Goal: Book appointment/travel/reservation

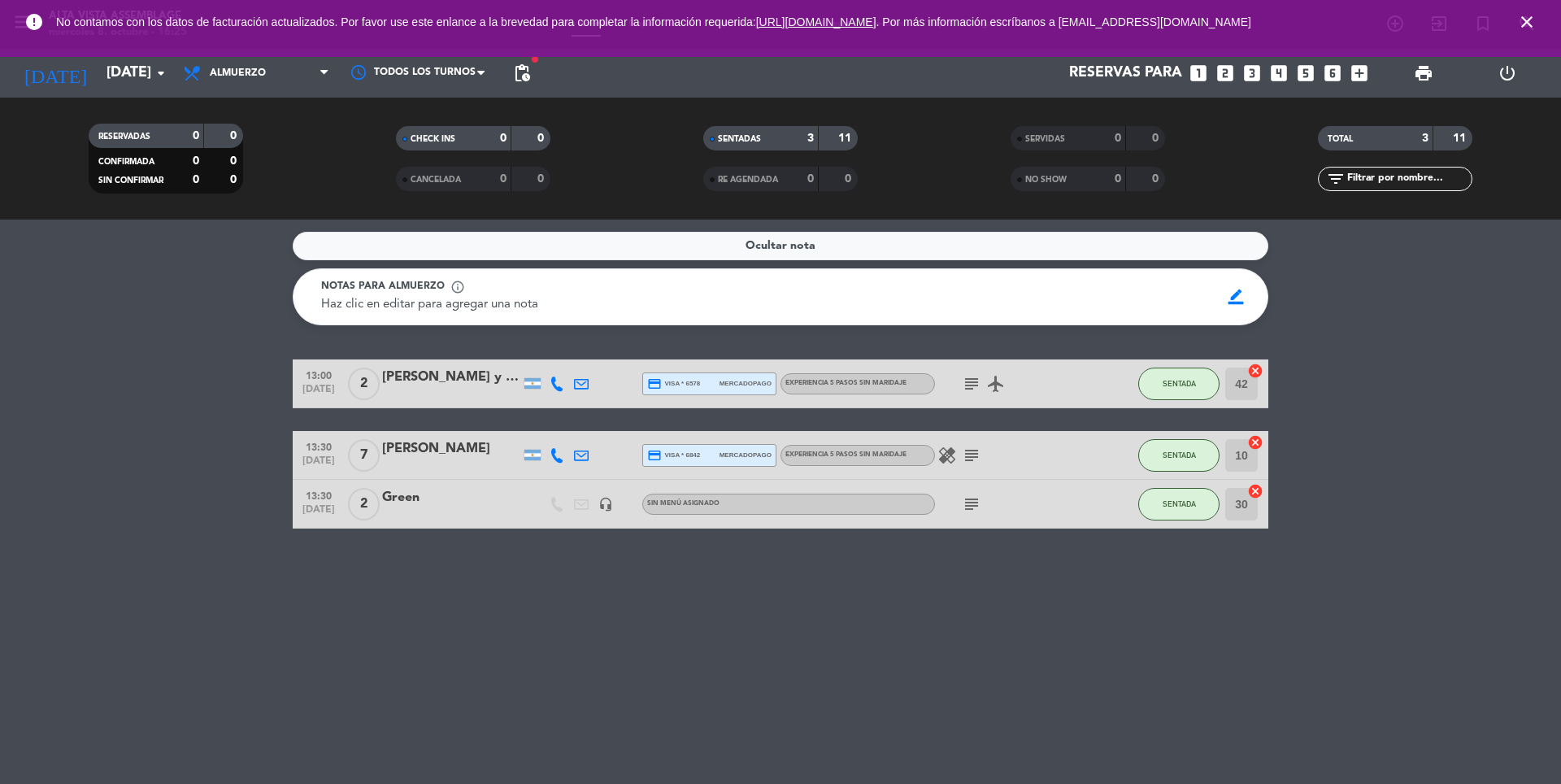
click at [478, 303] on span "Haz clic en editar para agregar una nota" at bounding box center [430, 305] width 217 height 13
click at [458, 290] on span "info_outline" at bounding box center [458, 287] width 14 height 14
click at [411, 285] on span "Notas para almuerzo" at bounding box center [383, 287] width 124 height 16
click at [414, 281] on span "Notas para almuerzo" at bounding box center [383, 287] width 124 height 16
drag, startPoint x: 433, startPoint y: 298, endPoint x: 443, endPoint y: 308, distance: 14.1
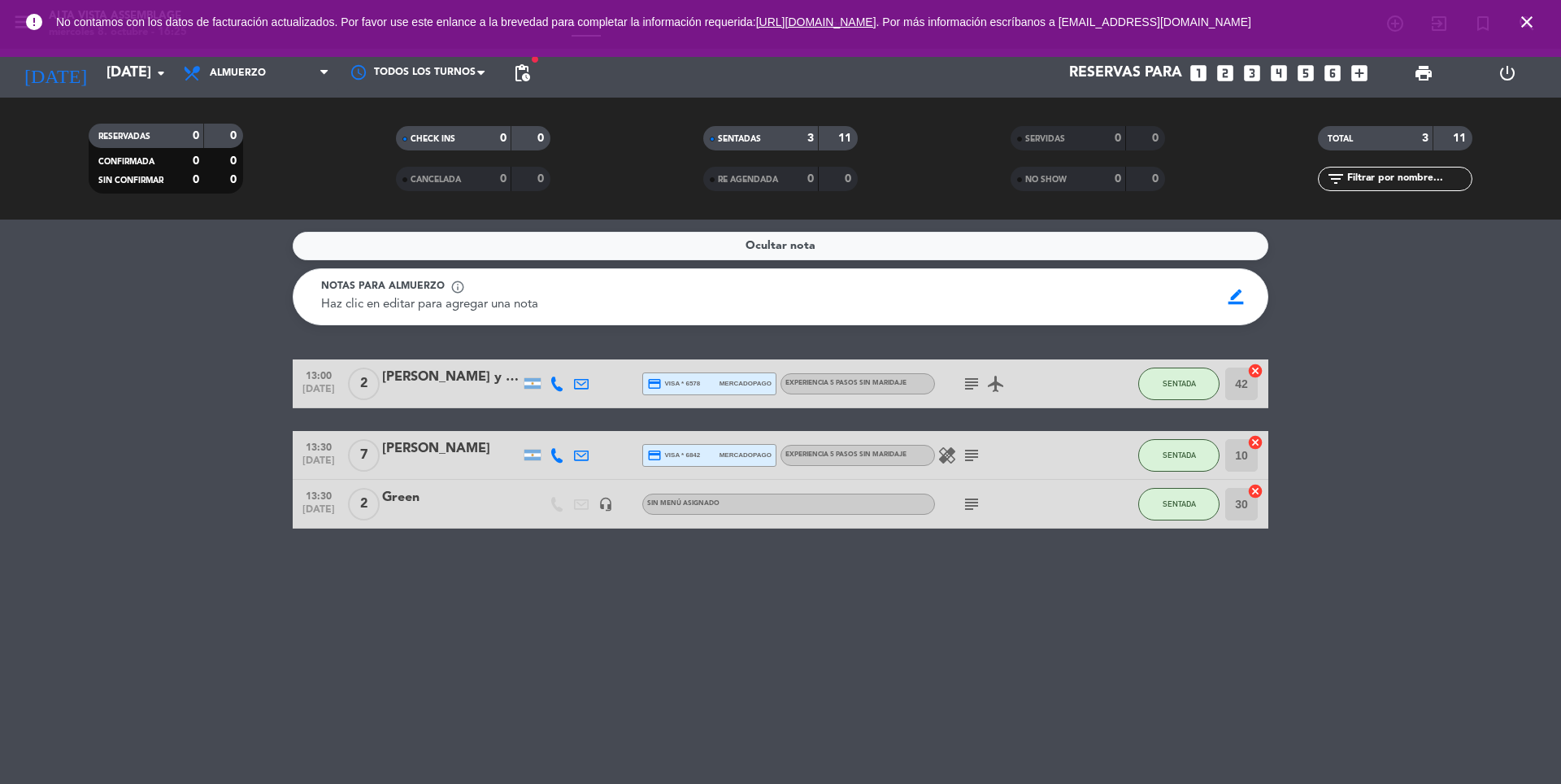
click at [435, 299] on span "Haz clic en editar para agregar una nota" at bounding box center [430, 305] width 217 height 13
drag, startPoint x: 443, startPoint y: 308, endPoint x: 446, endPoint y: 289, distance: 19.2
click at [444, 308] on span "Haz clic en editar para agregar una nota" at bounding box center [430, 305] width 217 height 13
click at [445, 287] on div "Notas para almuerzo info_outline" at bounding box center [764, 287] width 887 height 16
click at [1532, 23] on icon "close" at bounding box center [1527, 22] width 20 height 20
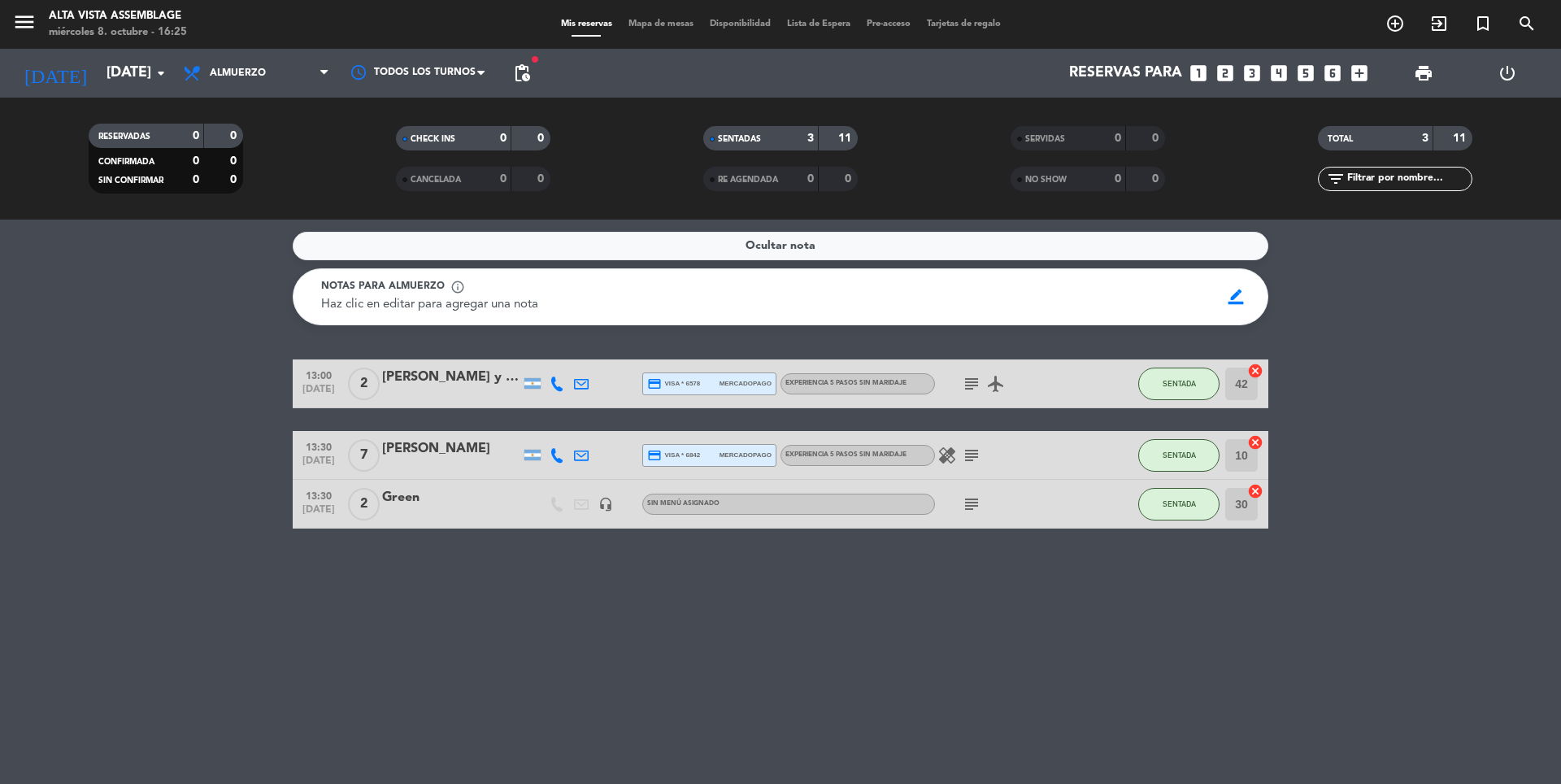
drag, startPoint x: 1222, startPoint y: 80, endPoint x: 1213, endPoint y: 83, distance: 9.5
click at [1222, 79] on icon "looks_two" at bounding box center [1225, 74] width 22 height 22
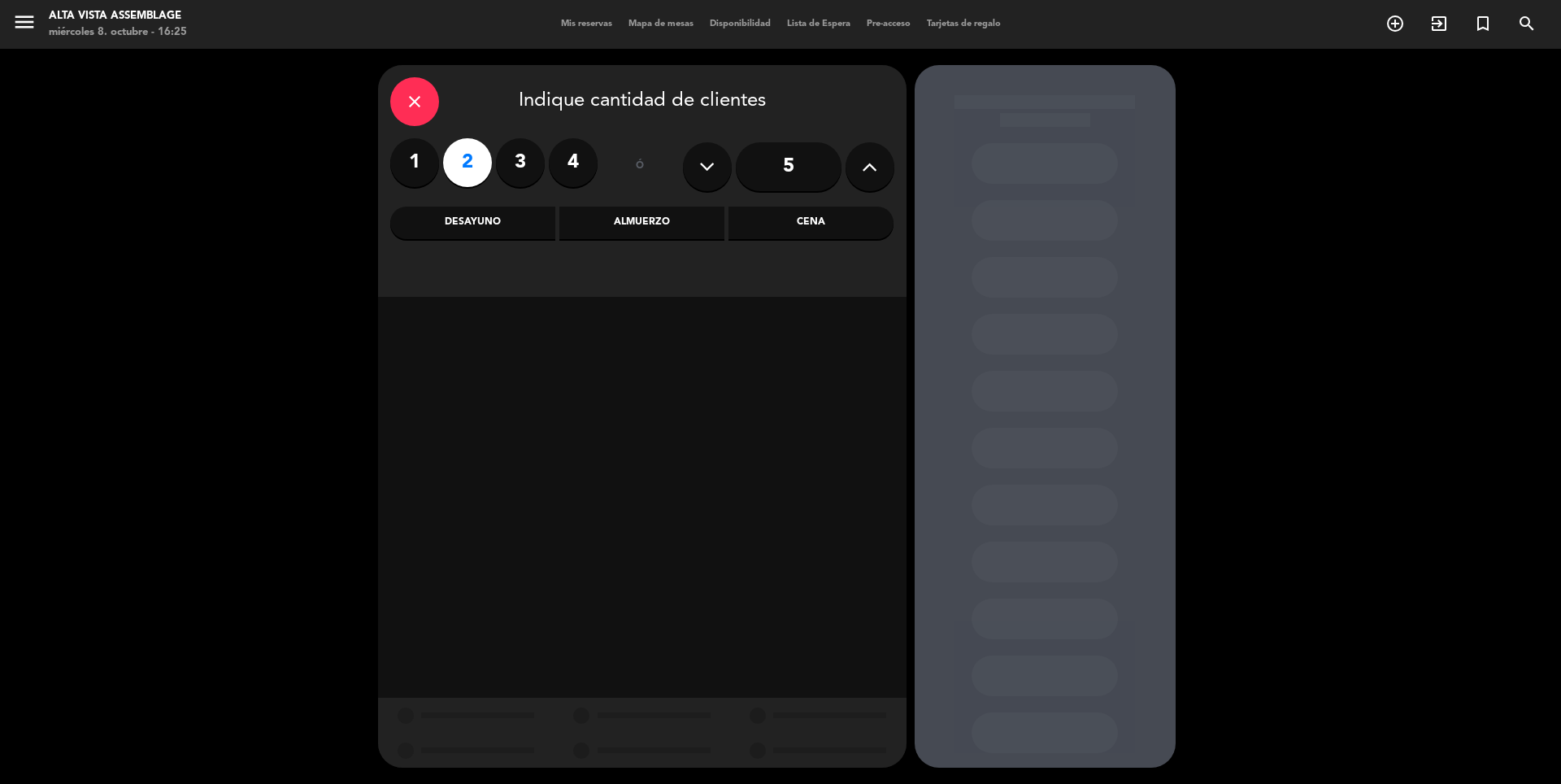
click at [672, 221] on div "Almuerzo" at bounding box center [641, 222] width 165 height 32
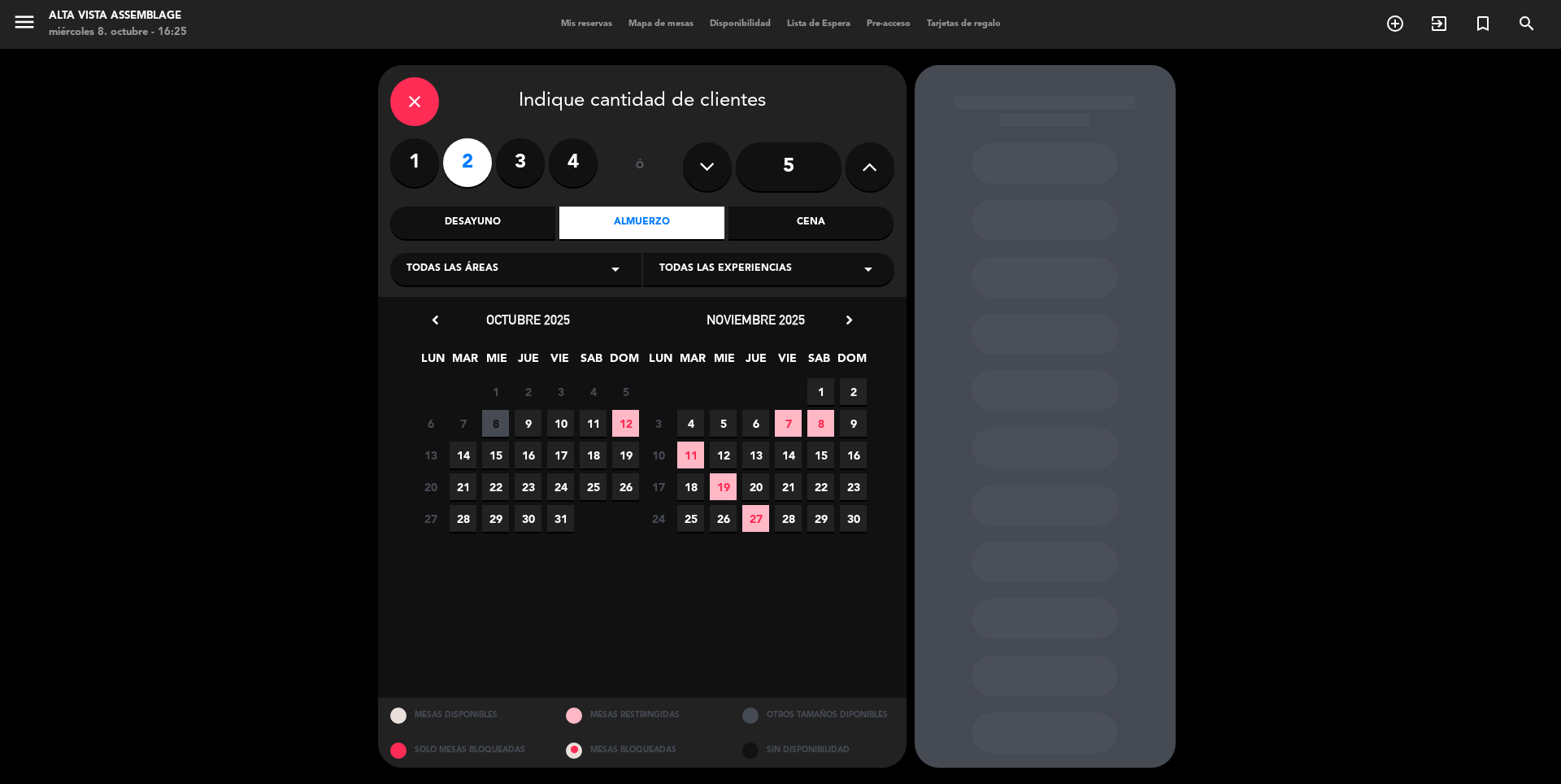
click at [491, 418] on span "8" at bounding box center [495, 423] width 27 height 27
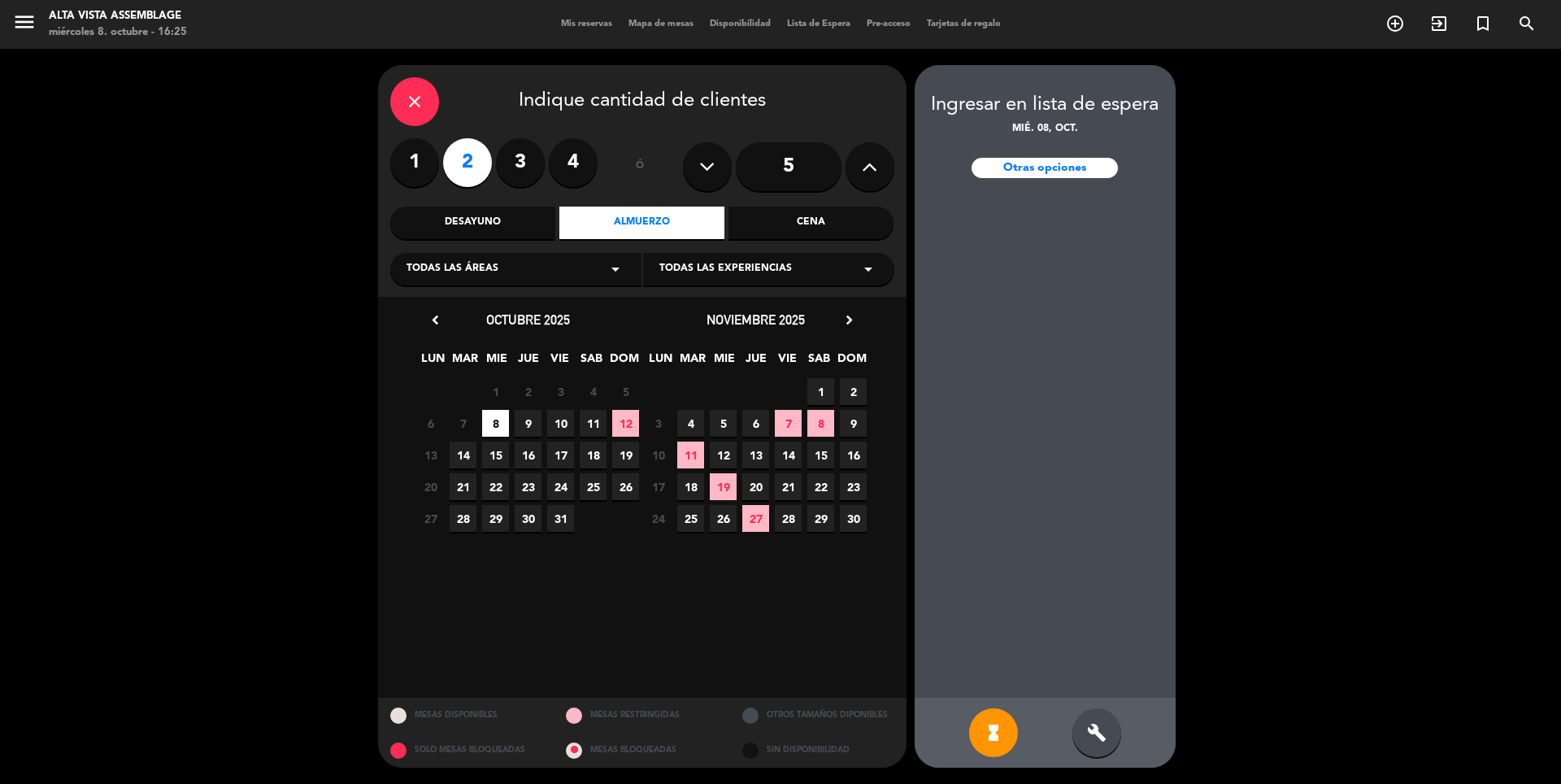
click at [782, 219] on div "Cena" at bounding box center [811, 222] width 165 height 32
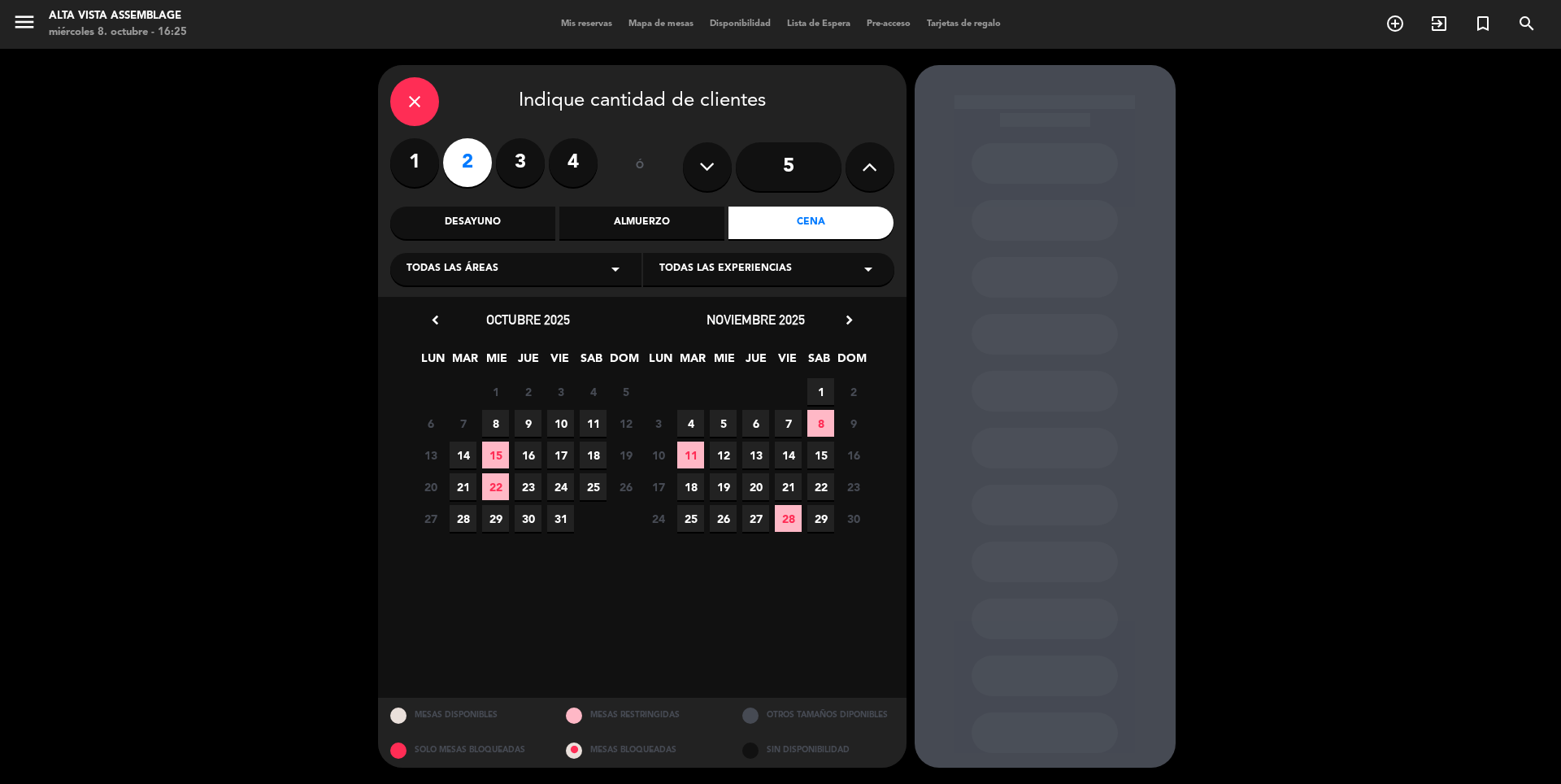
click at [484, 418] on span "8" at bounding box center [495, 423] width 27 height 27
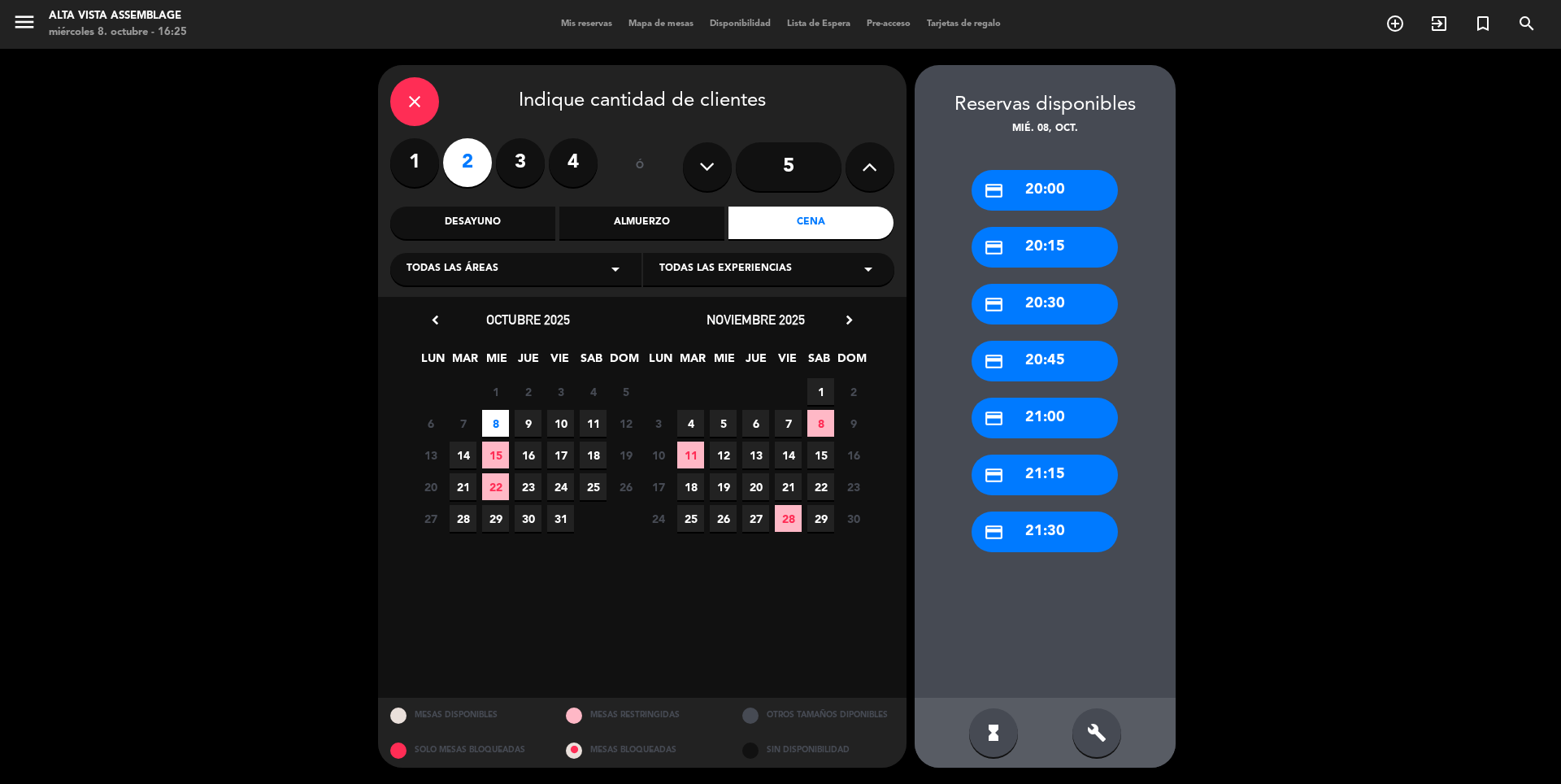
click at [1032, 195] on div "credit_card 20:00" at bounding box center [1044, 189] width 146 height 40
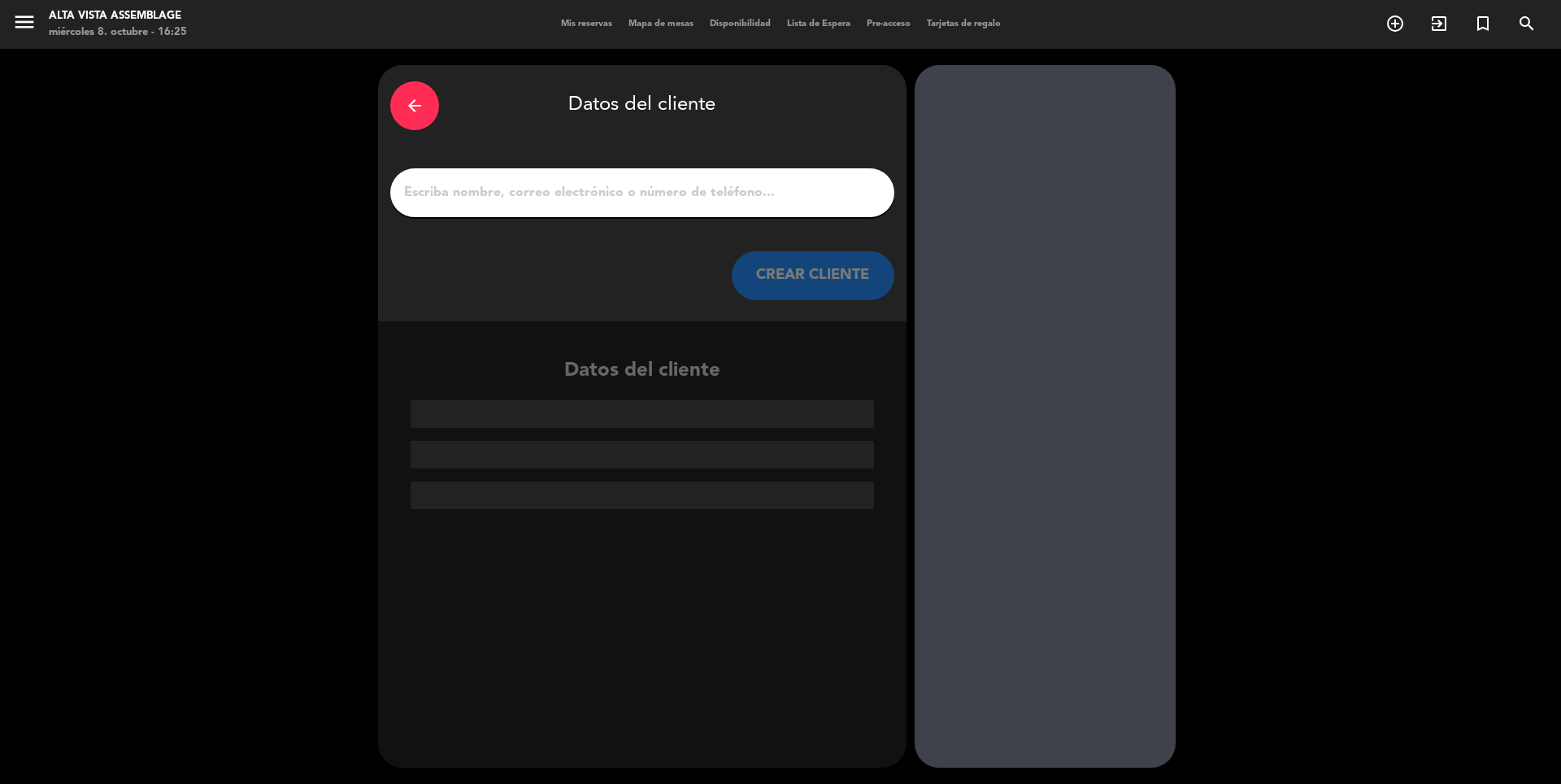
click at [738, 184] on input "1" at bounding box center [642, 192] width 480 height 22
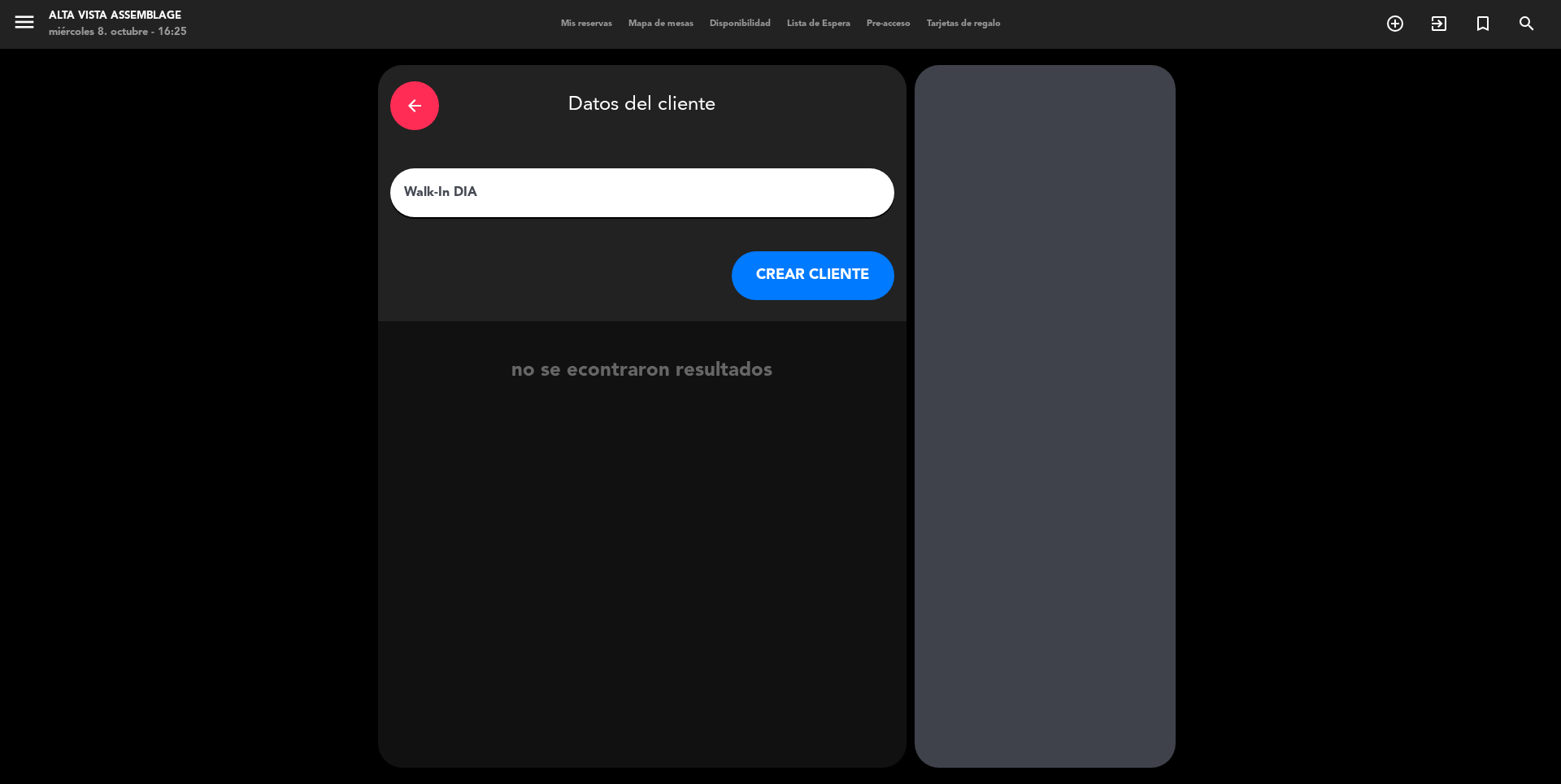
type input "Walk-In DIA"
click at [800, 264] on button "CREAR CLIENTE" at bounding box center [813, 275] width 162 height 48
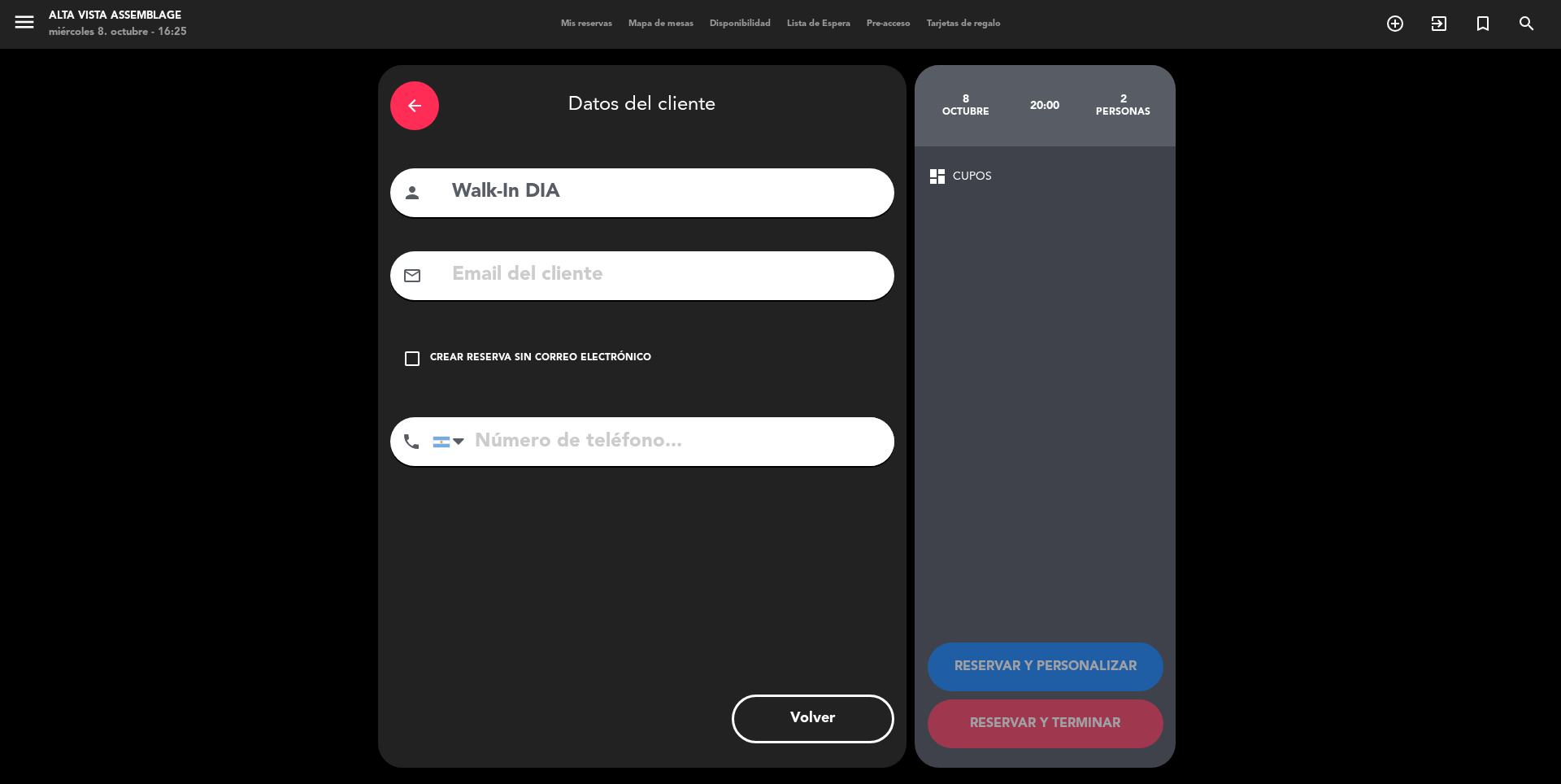
click at [414, 371] on div "check_box_outline_blank Crear reserva sin correo electrónico" at bounding box center [642, 358] width 504 height 48
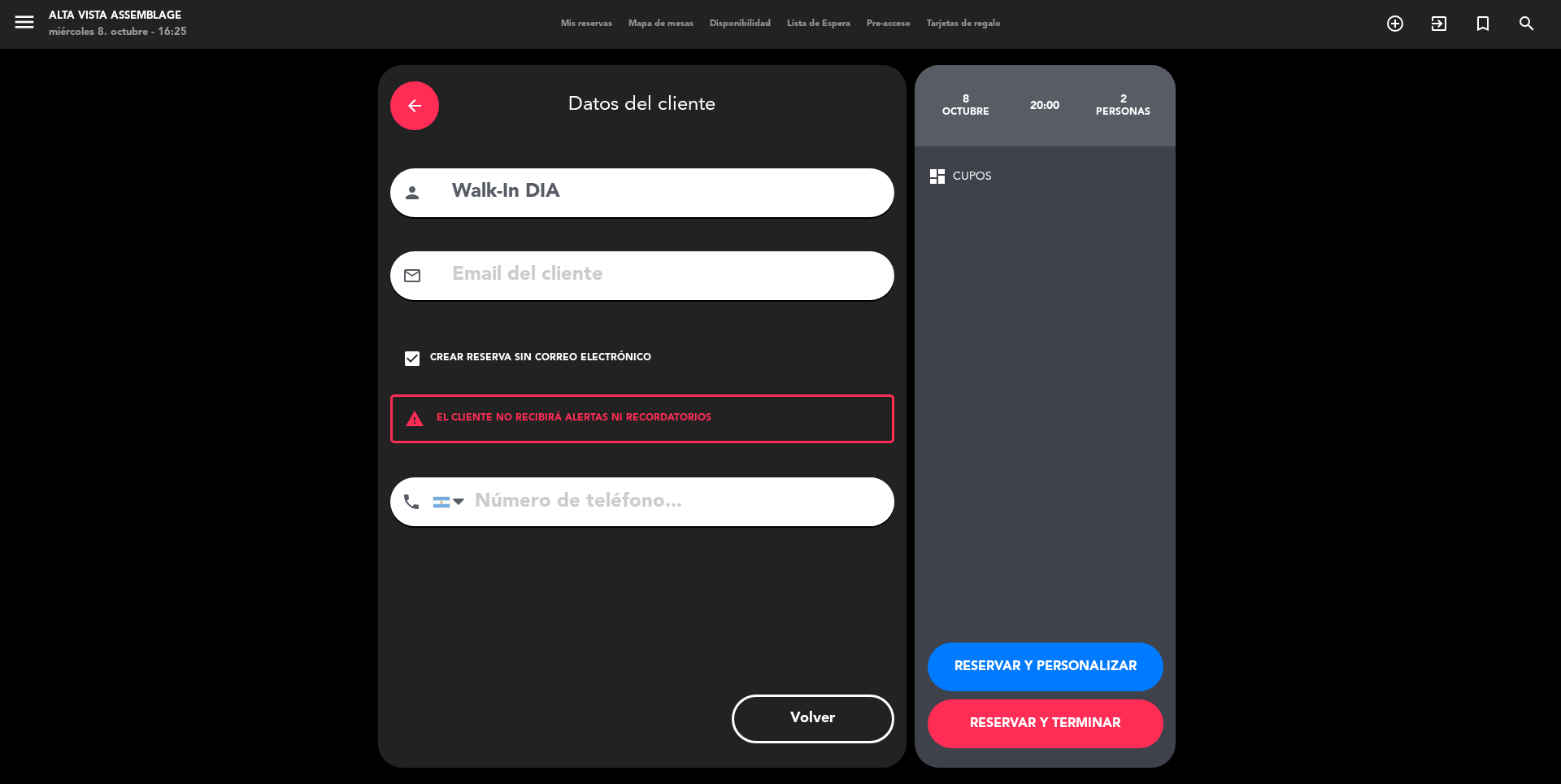
click at [992, 658] on button "RESERVAR Y PERSONALIZAR" at bounding box center [1045, 666] width 236 height 48
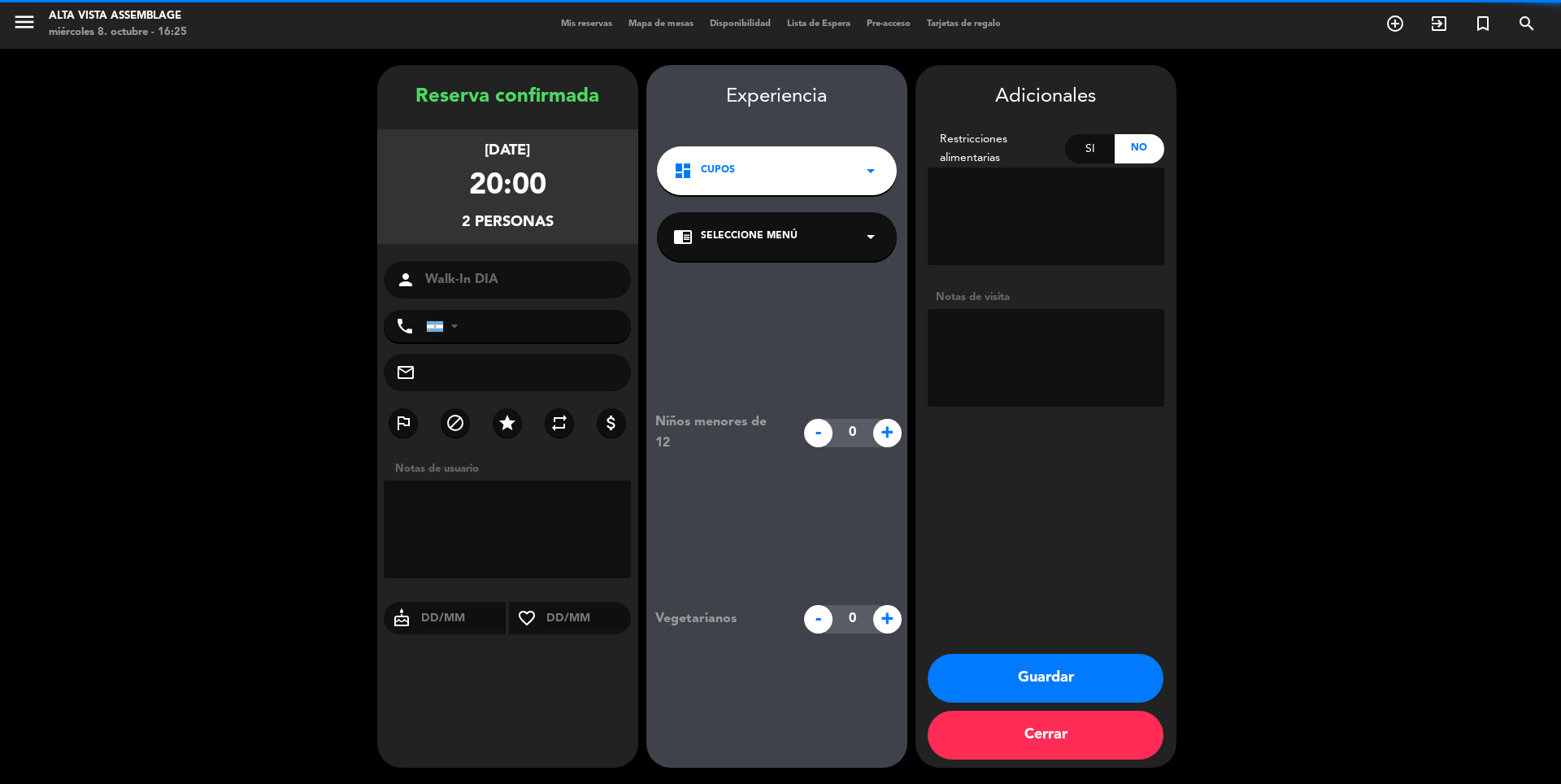
click at [984, 355] on textarea at bounding box center [1046, 357] width 237 height 98
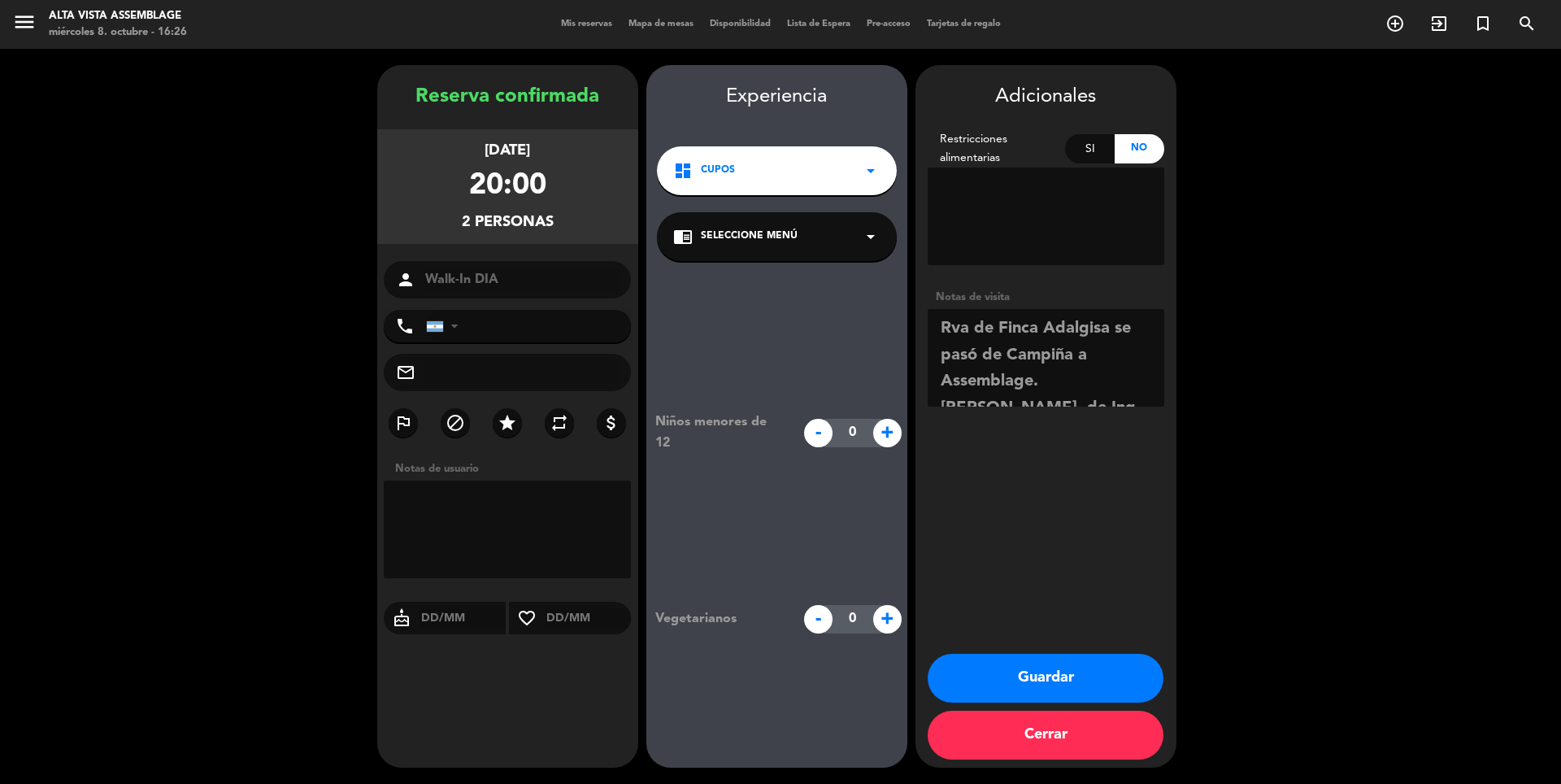
scroll to position [12, 0]
type textarea "Rva de Finca Adalgisa se pasó de Campiña a Assemblage. [PERSON_NAME], de [GEOGR…"
click at [1026, 680] on button "Guardar" at bounding box center [1045, 678] width 236 height 48
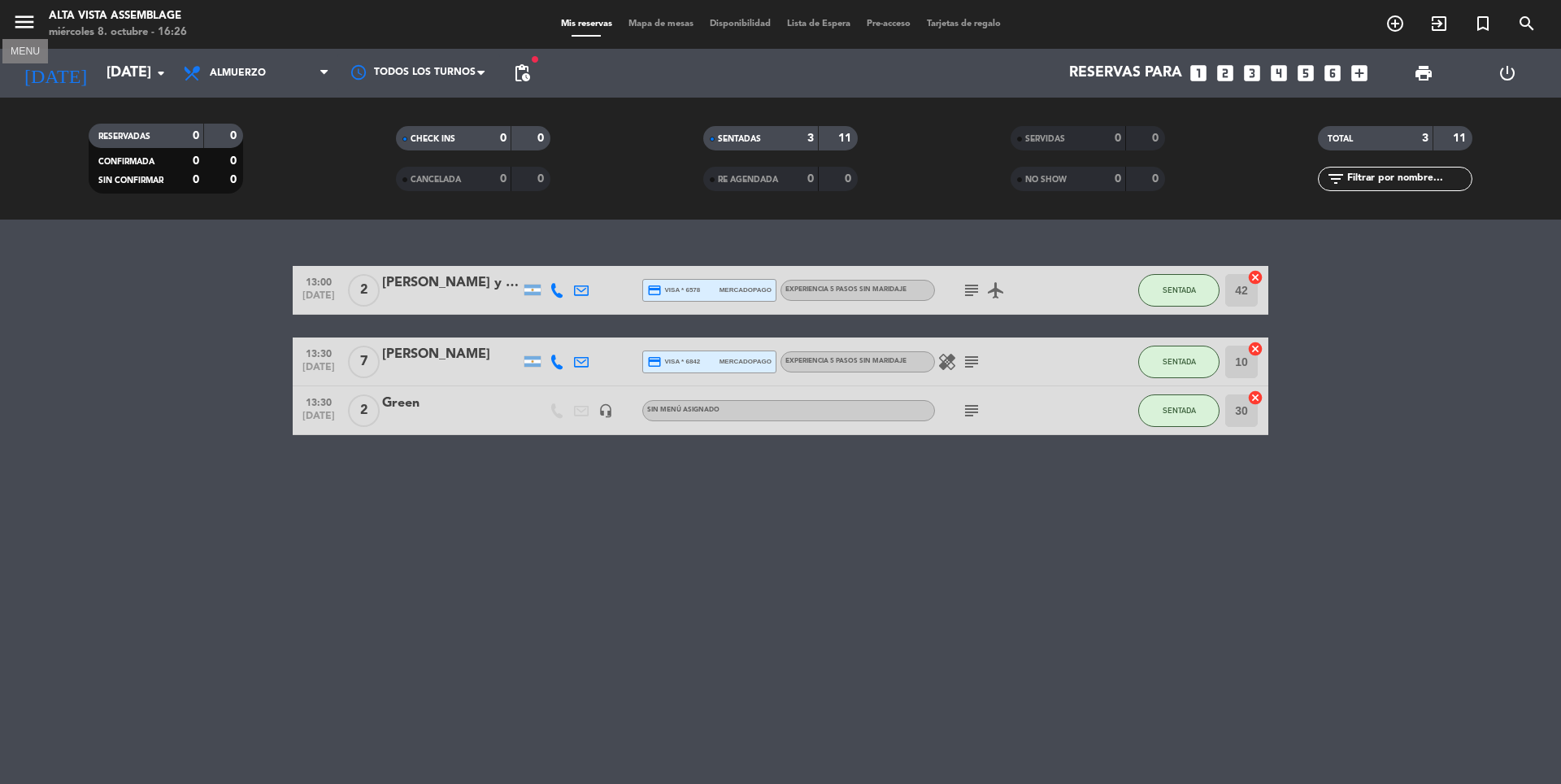
click at [22, 25] on icon "menu" at bounding box center [24, 22] width 24 height 24
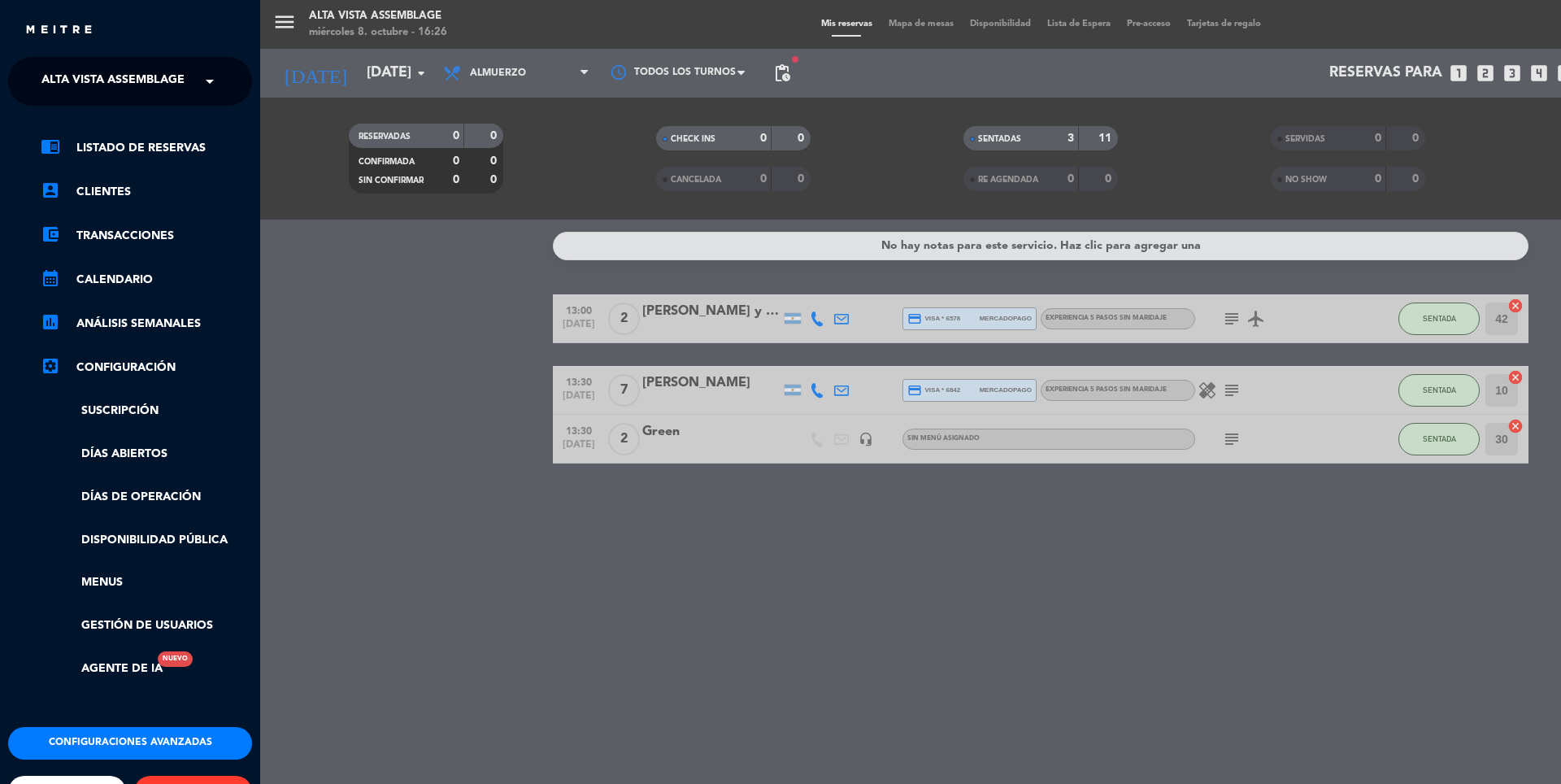
click at [292, 14] on div "menu Alta Vista Assemblage miércoles 8. octubre - 16:26 Mis reservas Mapa de me…" at bounding box center [1041, 392] width 1561 height 784
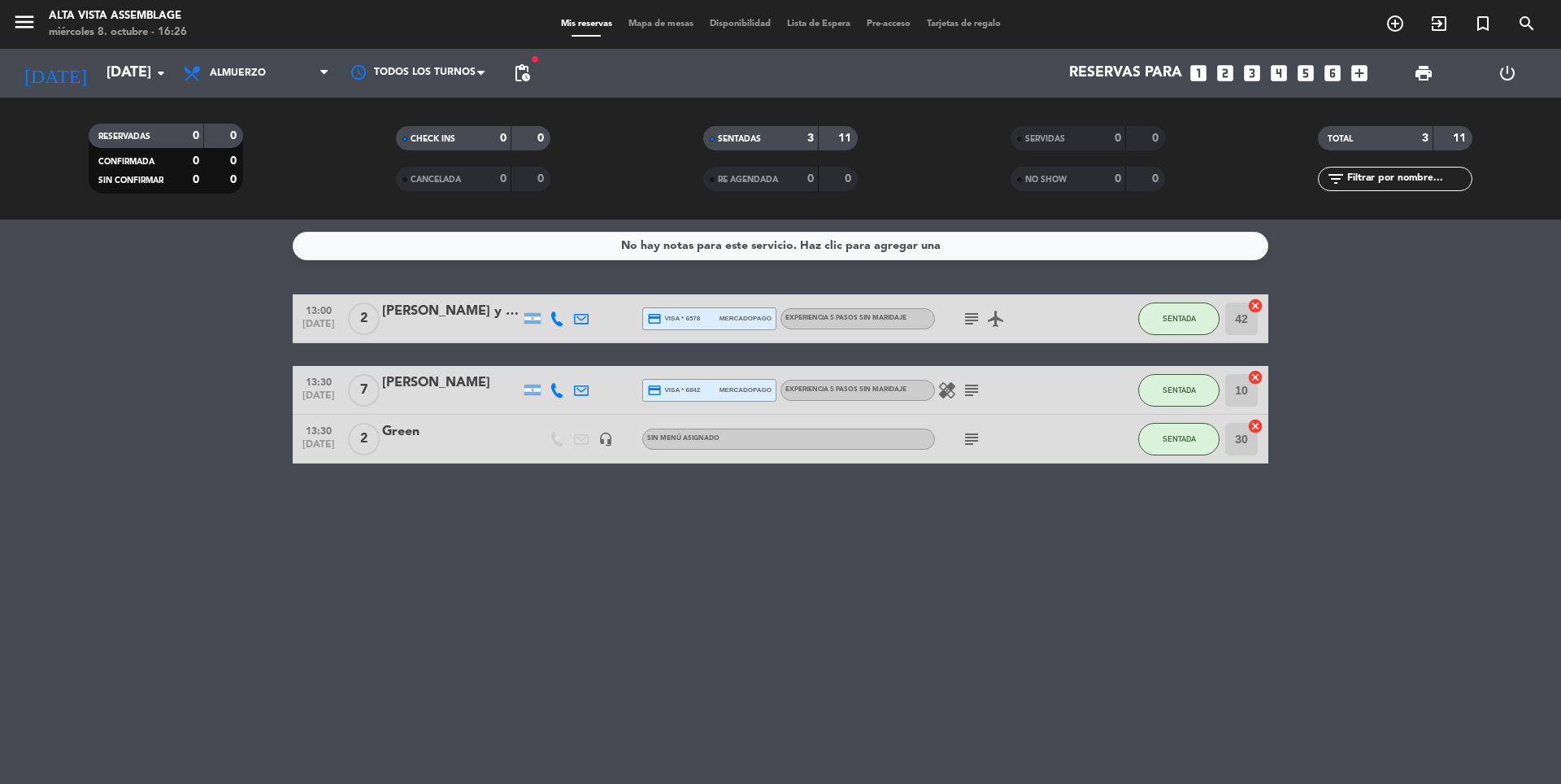
click at [32, 25] on icon "menu" at bounding box center [24, 22] width 24 height 24
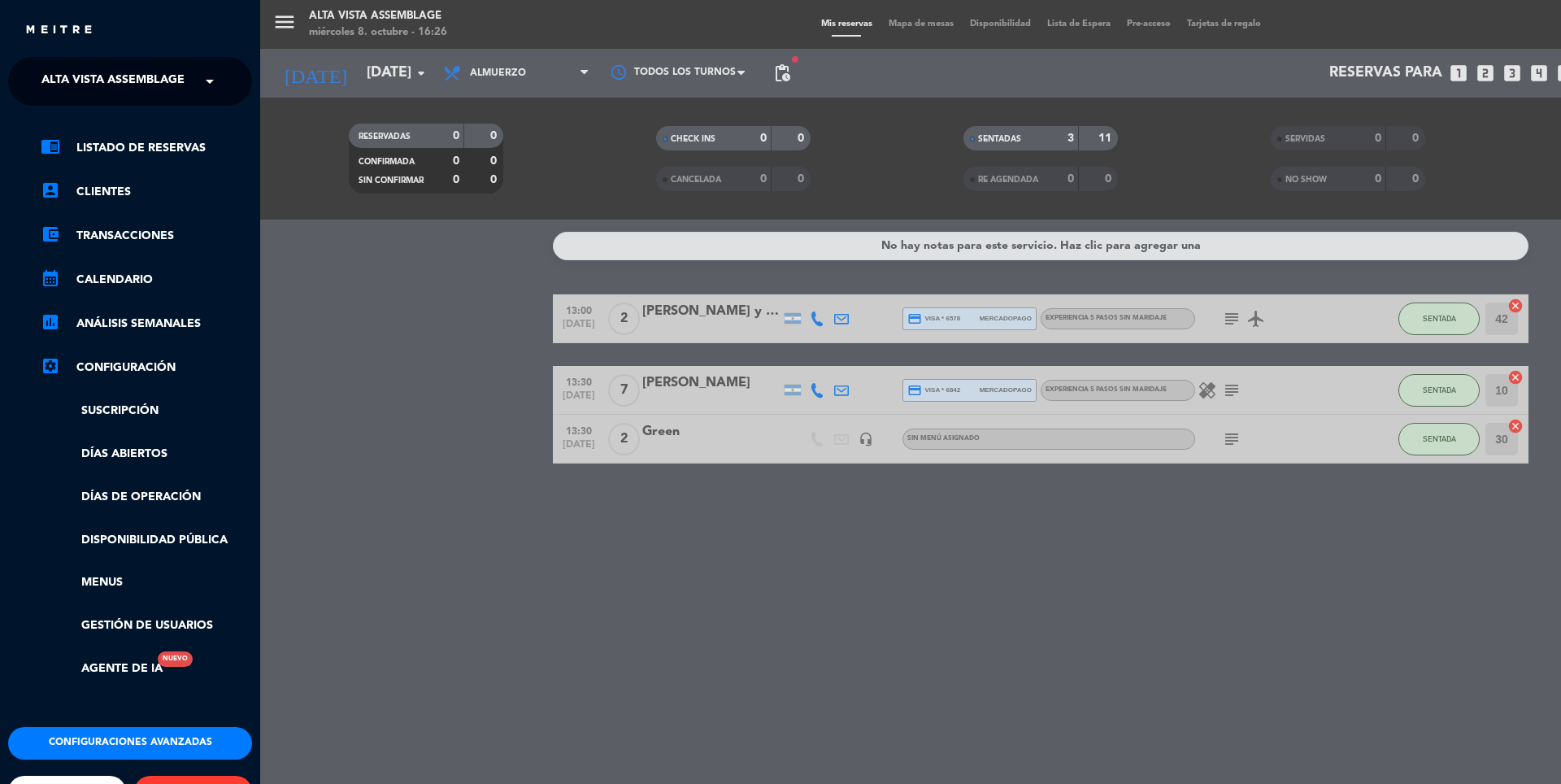
click at [101, 80] on span "Alta Vista Assemblage" at bounding box center [112, 82] width 143 height 34
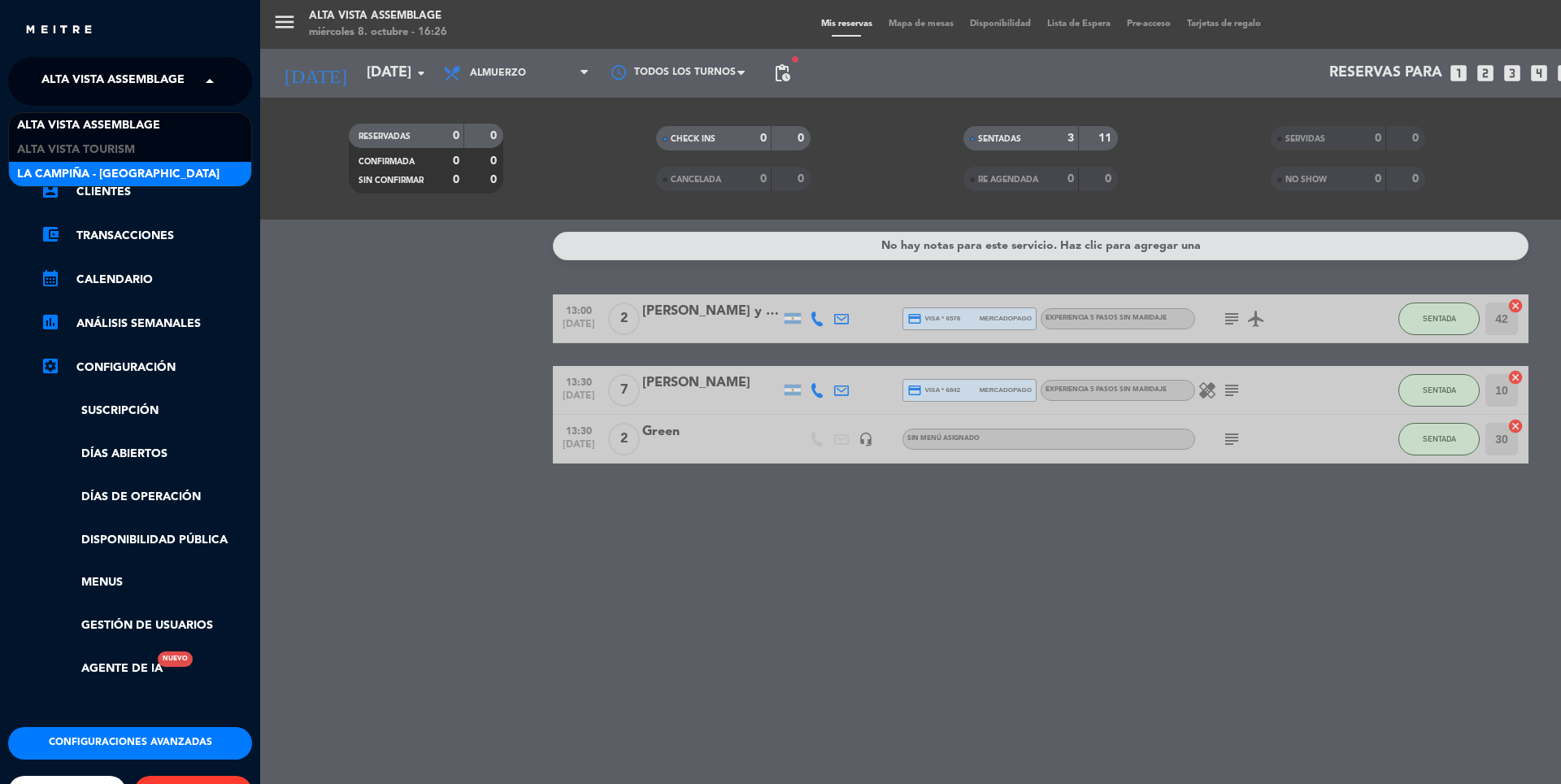
click at [123, 169] on span "La Campiña - [GEOGRAPHIC_DATA]" at bounding box center [118, 174] width 203 height 19
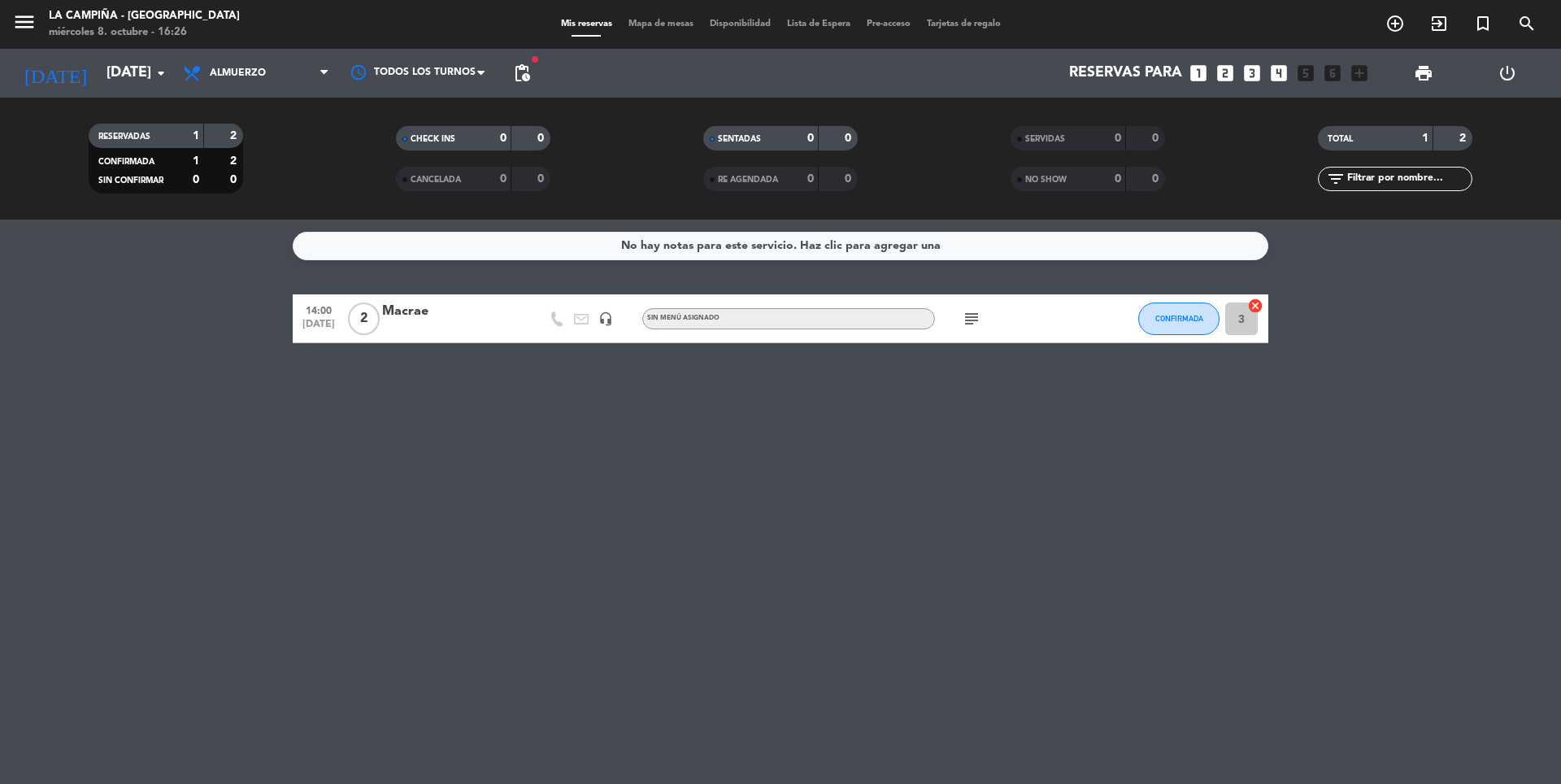
click at [397, 312] on div "Macrae" at bounding box center [451, 311] width 138 height 22
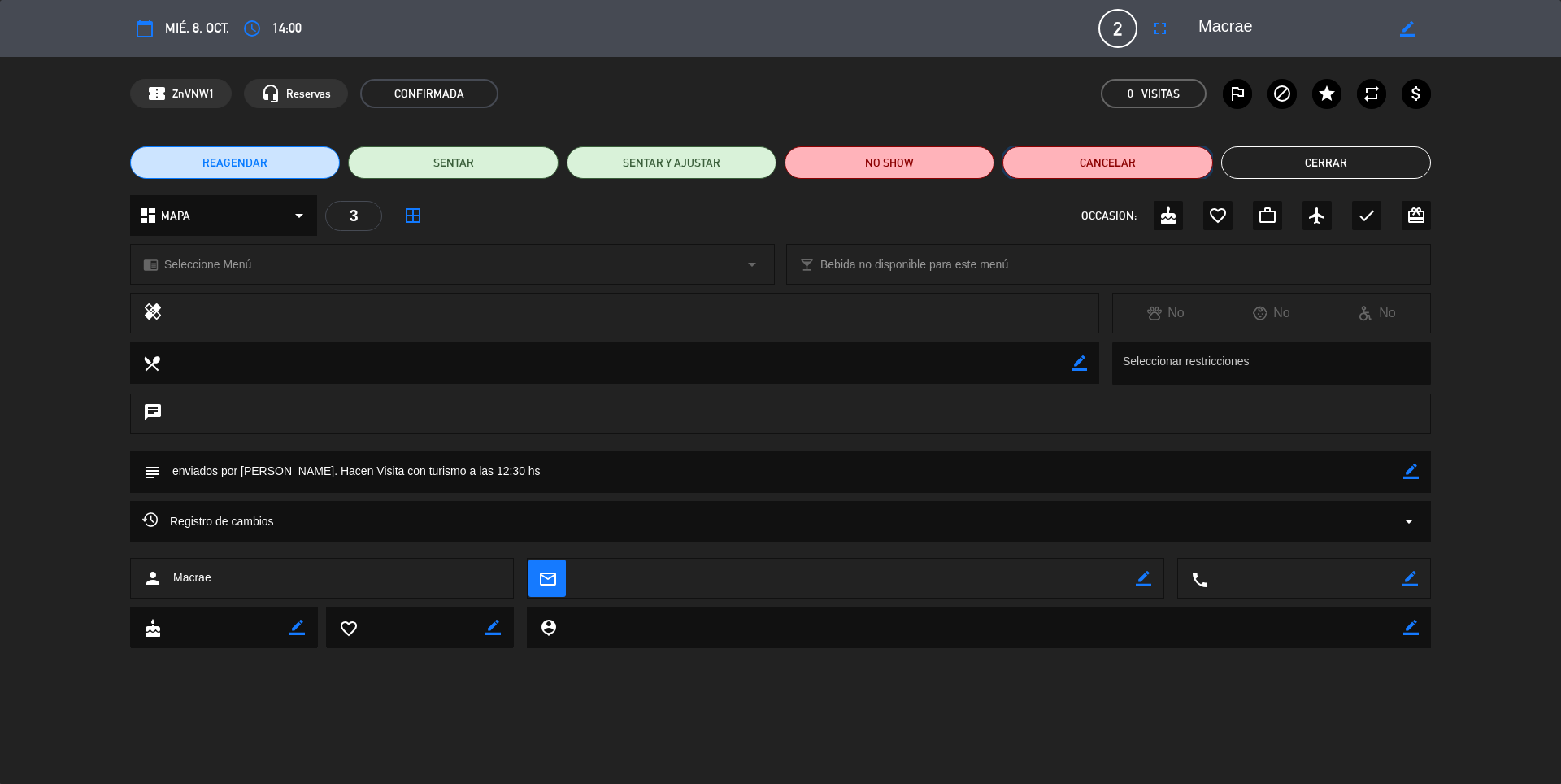
click at [1101, 176] on button "Cancelar" at bounding box center [1107, 162] width 210 height 32
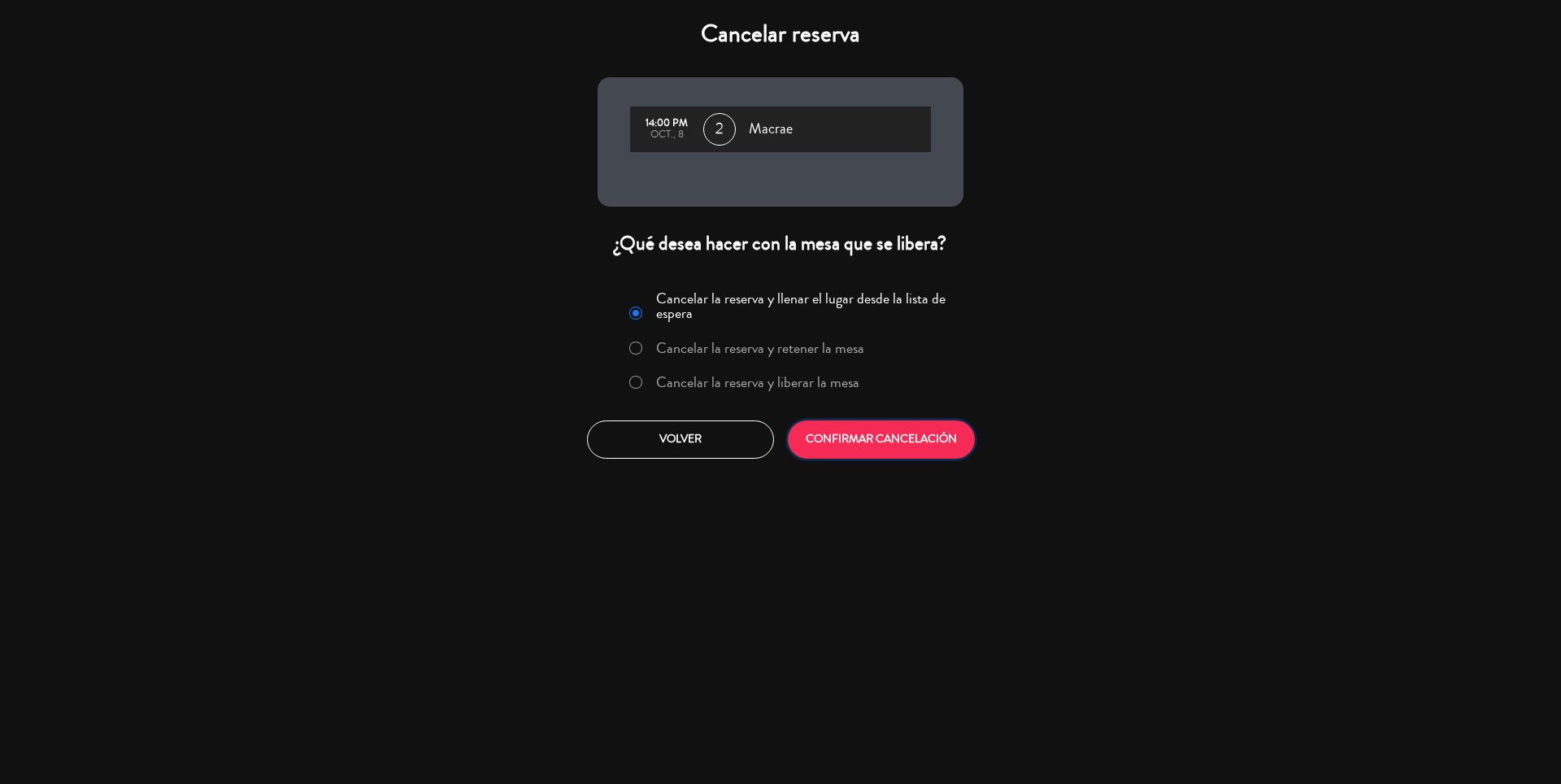
click at [899, 431] on button "CONFIRMAR CANCELACIÓN" at bounding box center [881, 439] width 187 height 39
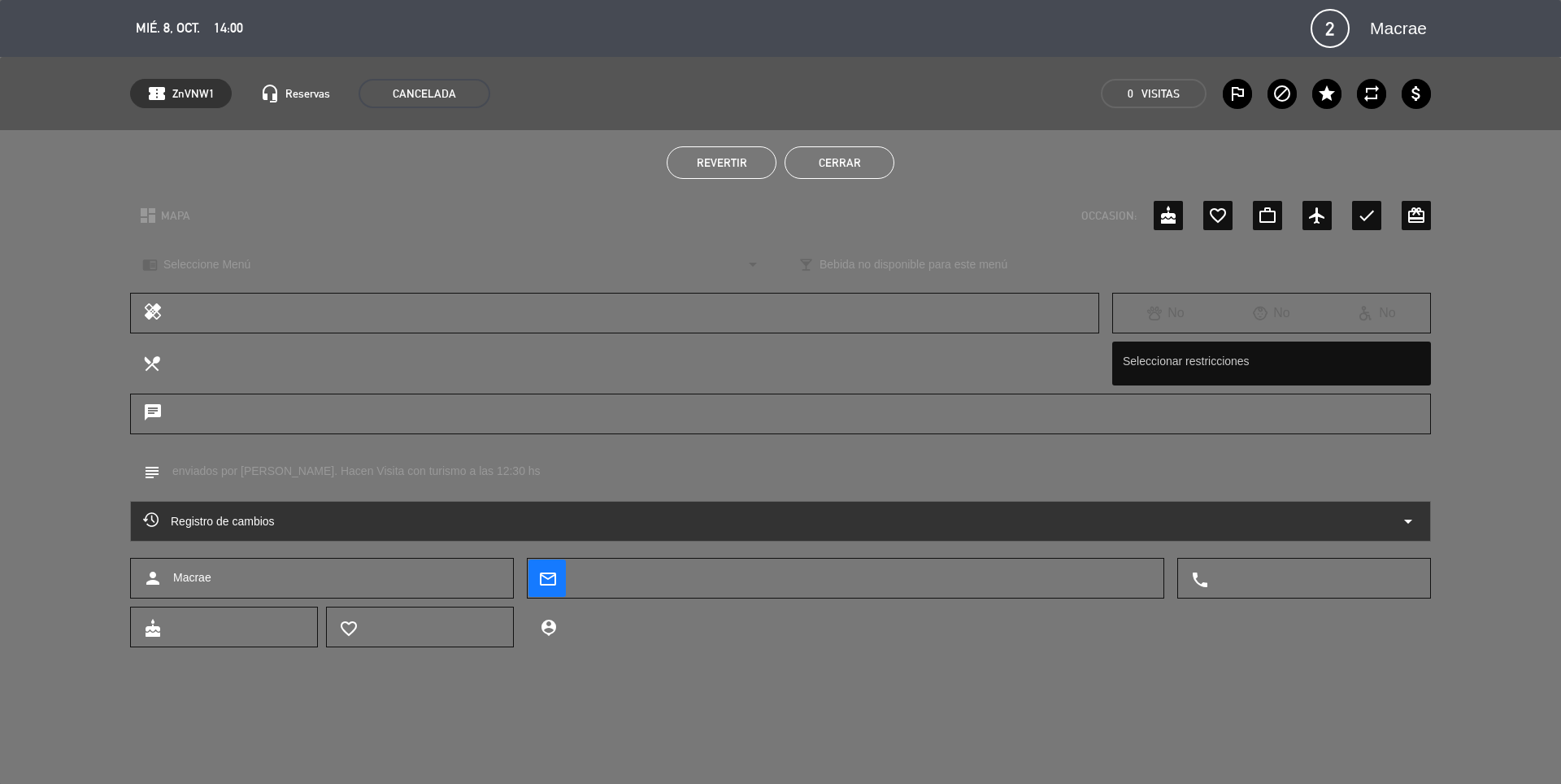
click at [850, 155] on button "Cerrar" at bounding box center [839, 162] width 109 height 32
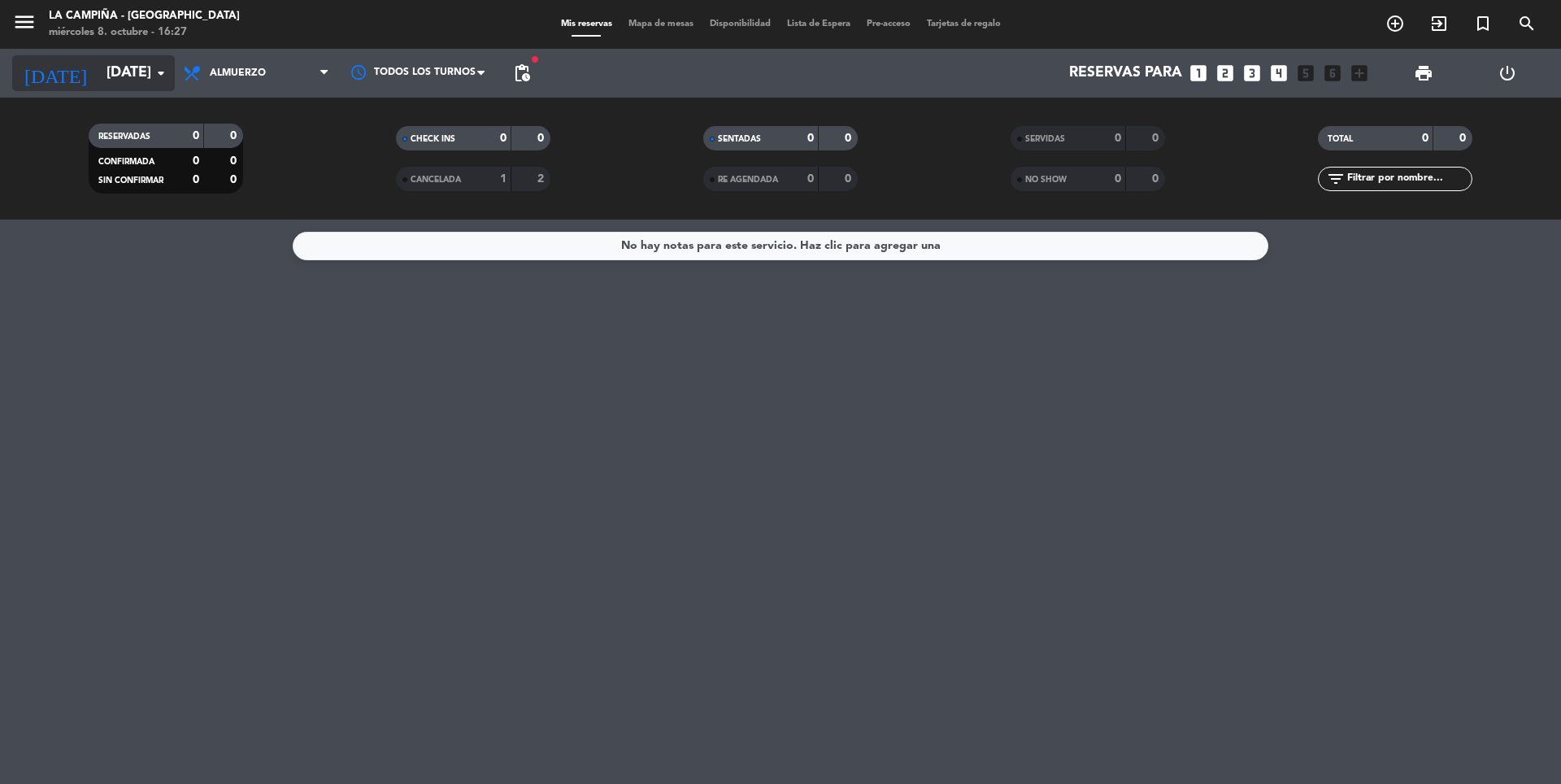
click at [110, 70] on input "[DATE]" at bounding box center [193, 73] width 188 height 32
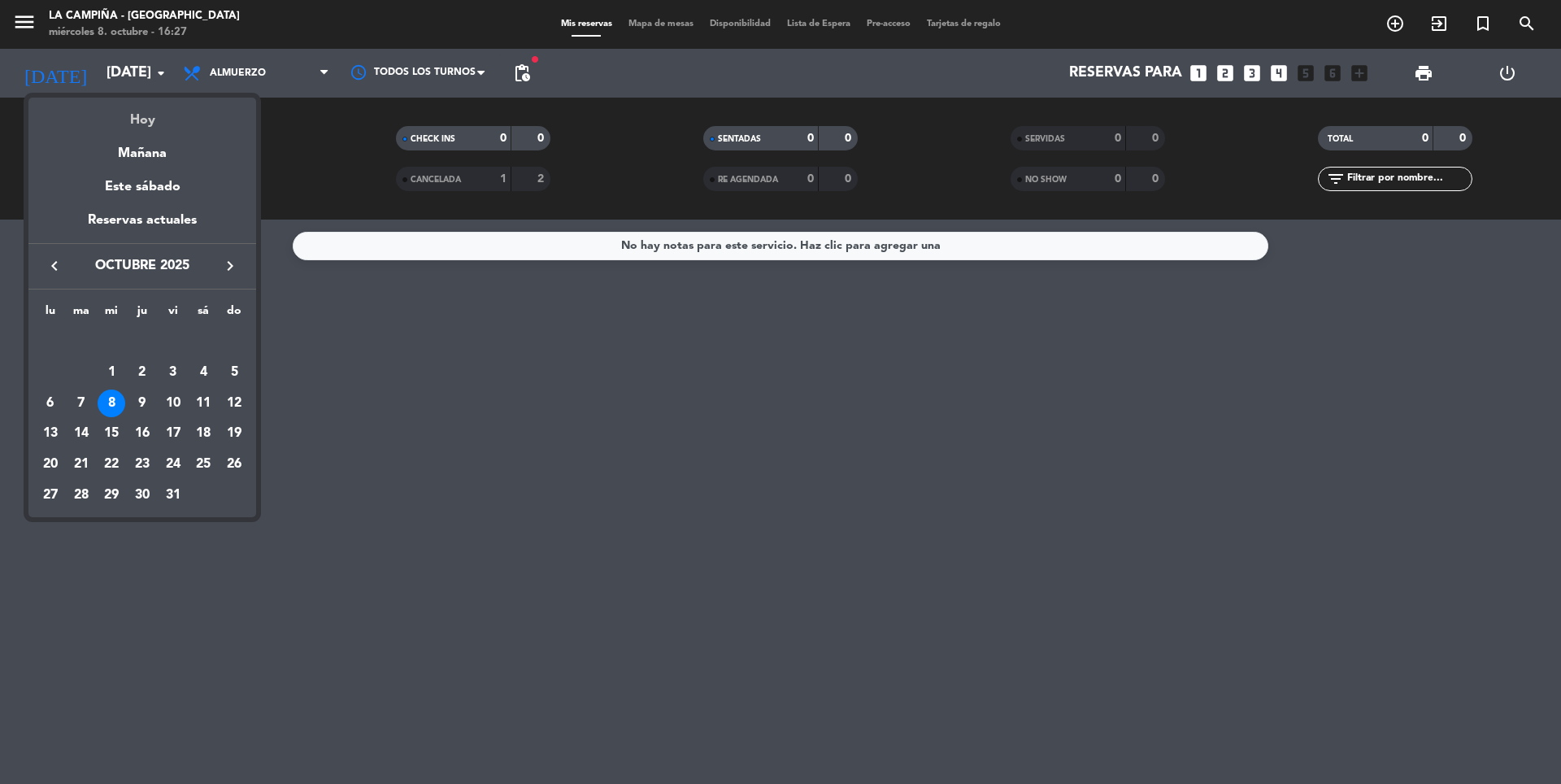
click at [138, 131] on div "Hoy" at bounding box center [143, 114] width 228 height 33
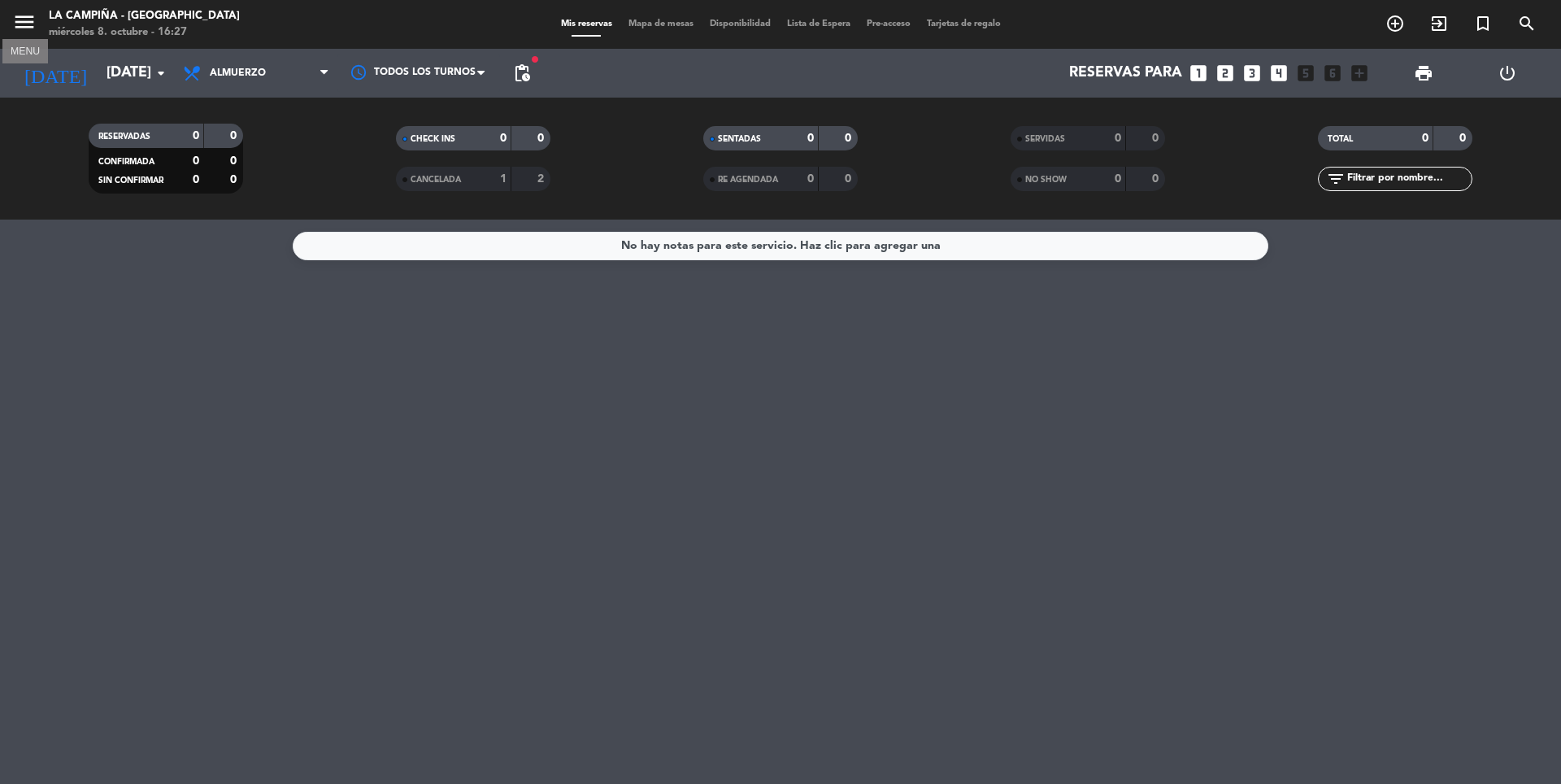
click at [18, 20] on icon "menu" at bounding box center [24, 22] width 24 height 24
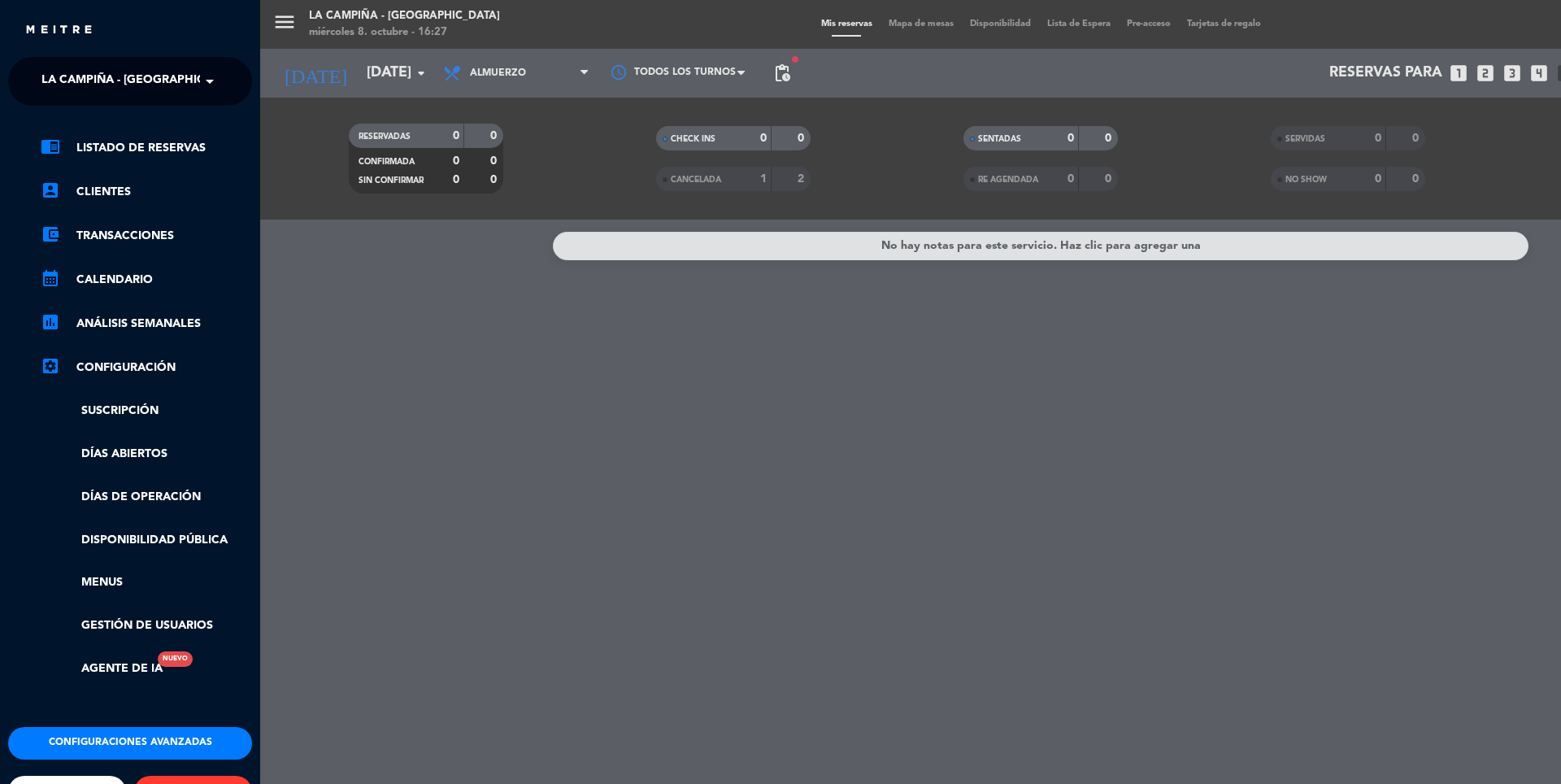
click at [53, 76] on span "La Campiña - [GEOGRAPHIC_DATA]" at bounding box center [143, 82] width 203 height 34
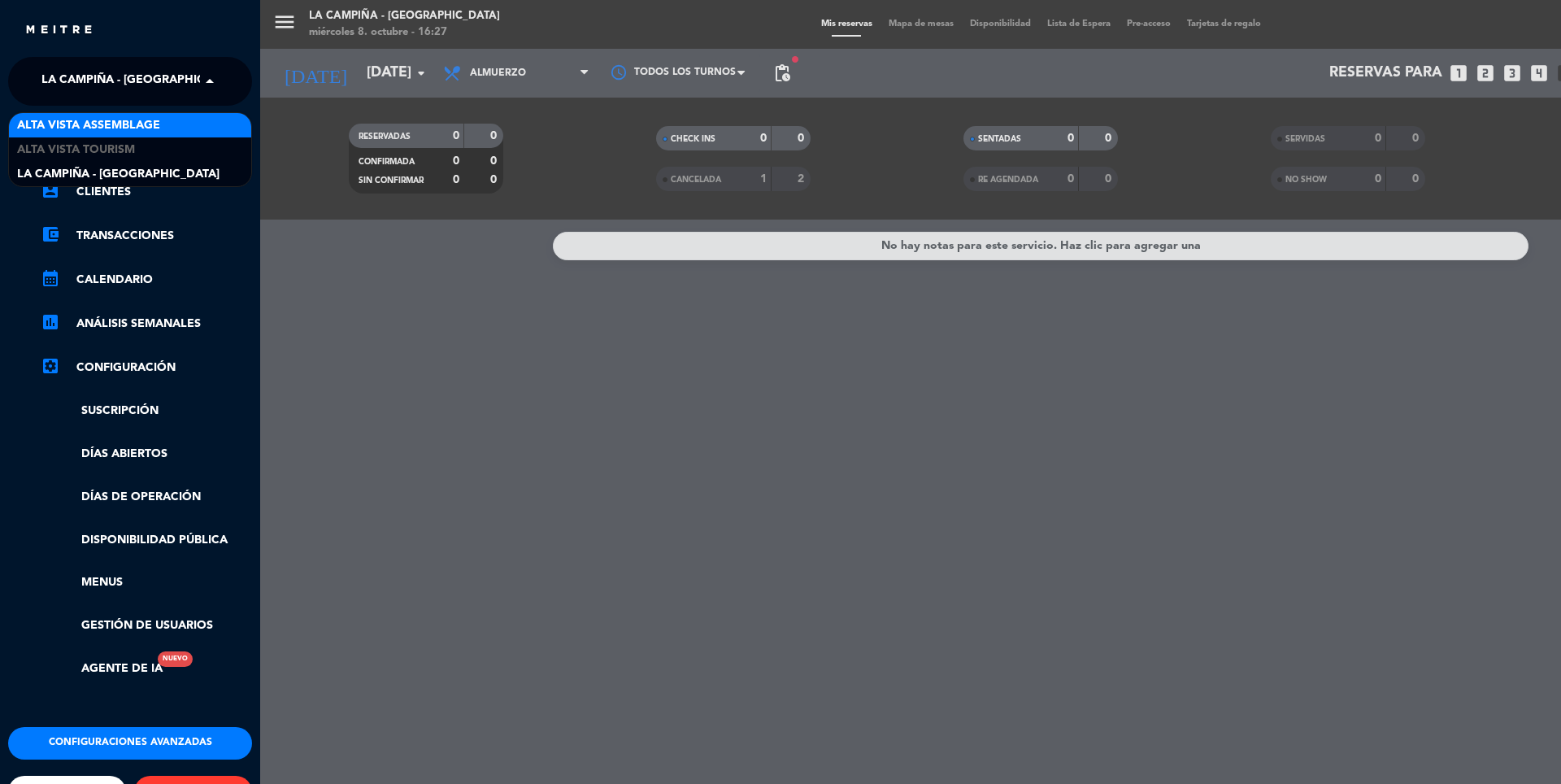
click at [56, 122] on span "Alta Vista Assemblage" at bounding box center [88, 126] width 143 height 19
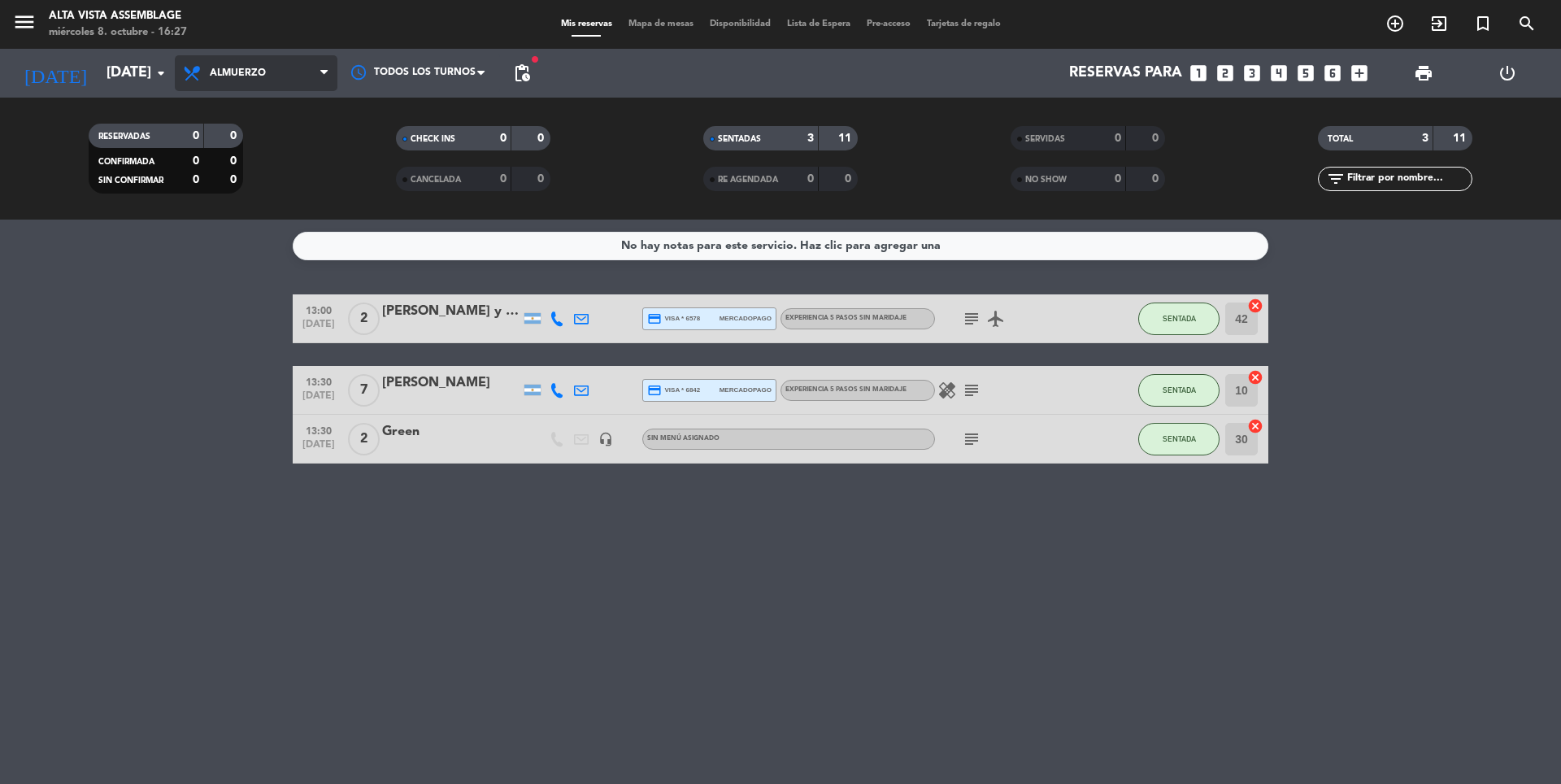
click at [284, 69] on span "Almuerzo" at bounding box center [256, 74] width 162 height 36
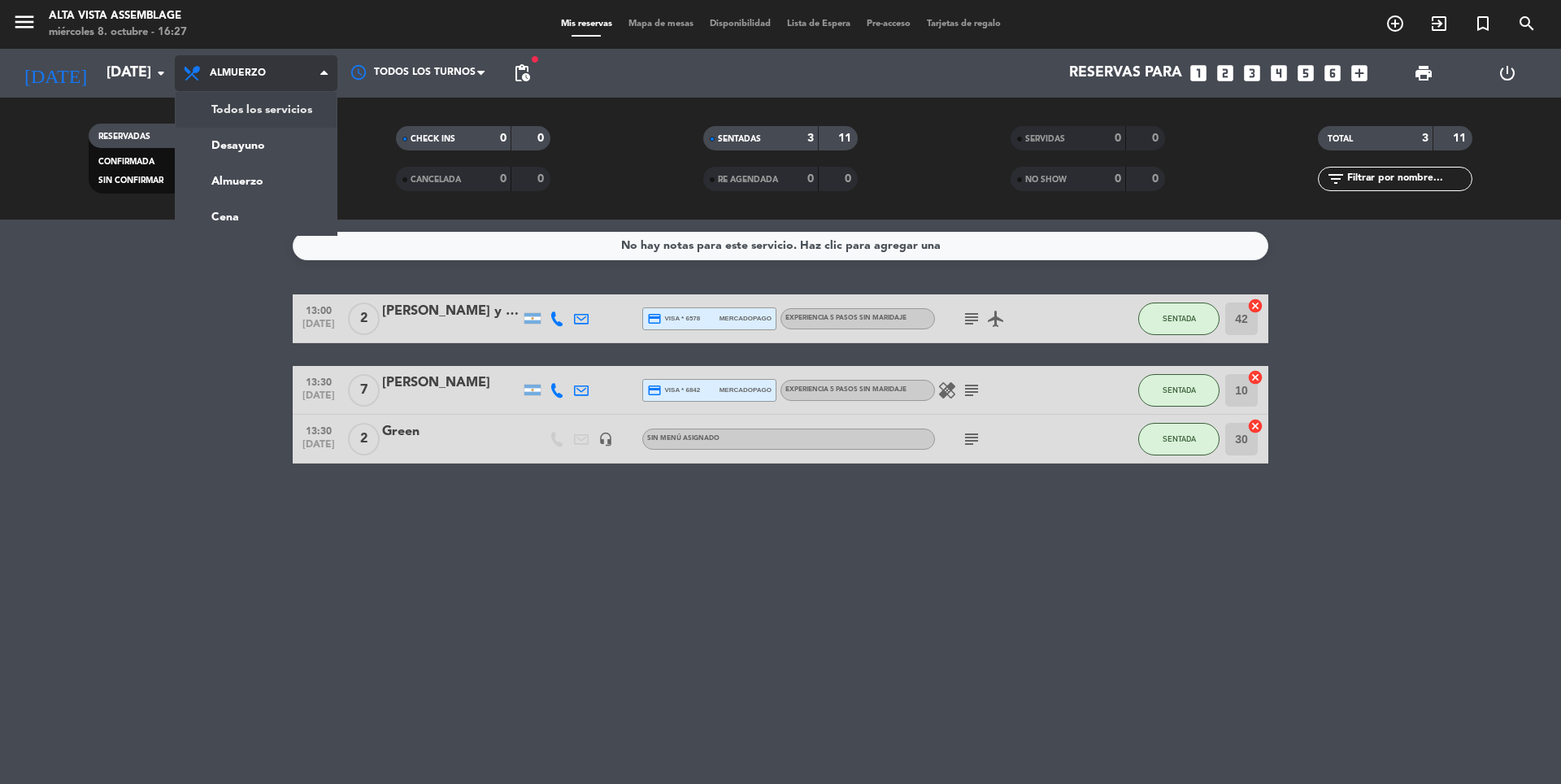
click at [264, 117] on div "menu Alta Vista Assemblage miércoles 8. octubre - 16:27 Mis reservas Mapa de me…" at bounding box center [780, 109] width 1561 height 220
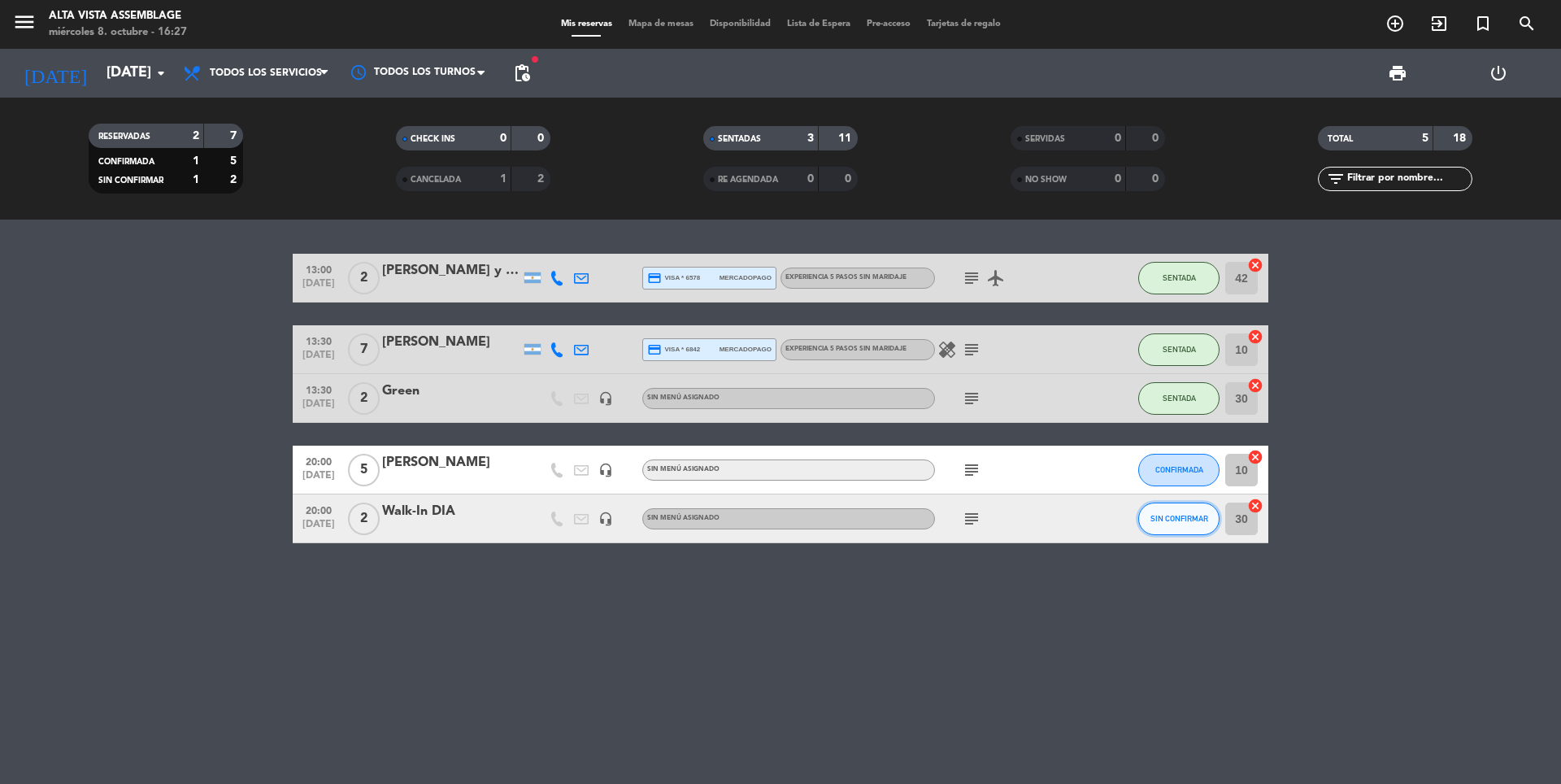
click at [1181, 523] on button "SIN CONFIRMAR" at bounding box center [1179, 518] width 82 height 32
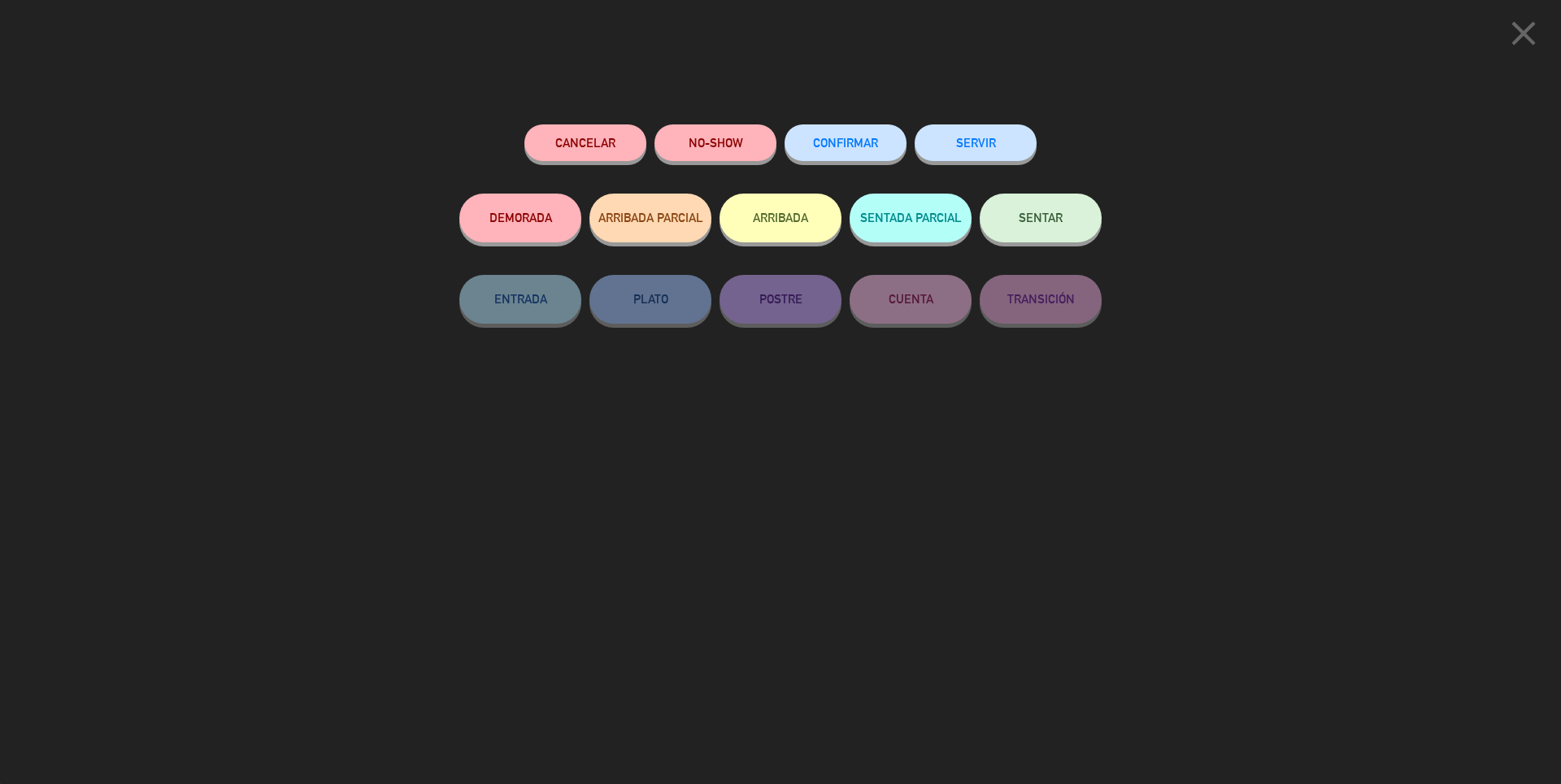
click at [1027, 230] on button "SENTAR" at bounding box center [1041, 218] width 122 height 48
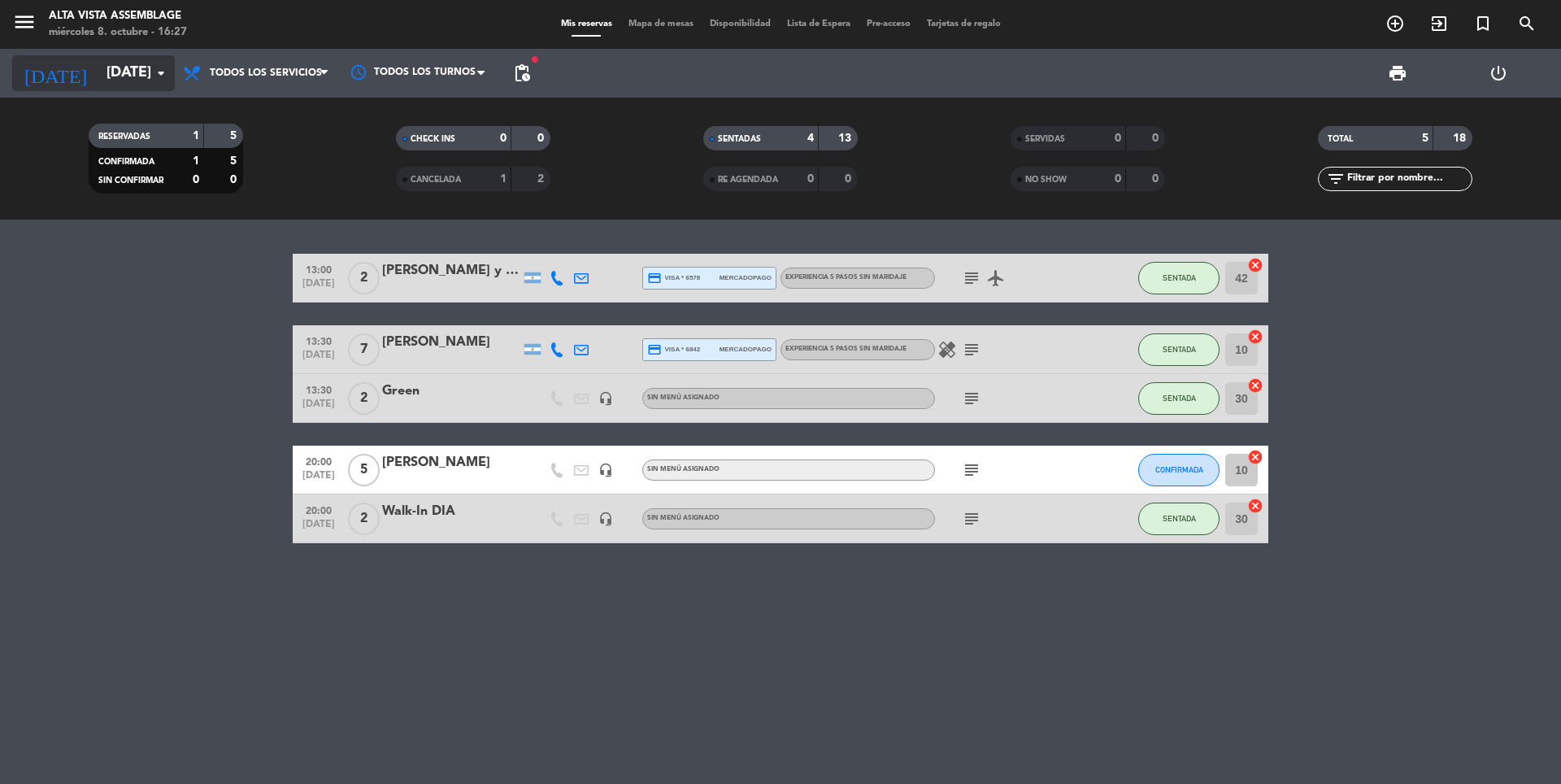
click at [99, 62] on input "[DATE]" at bounding box center [193, 73] width 188 height 32
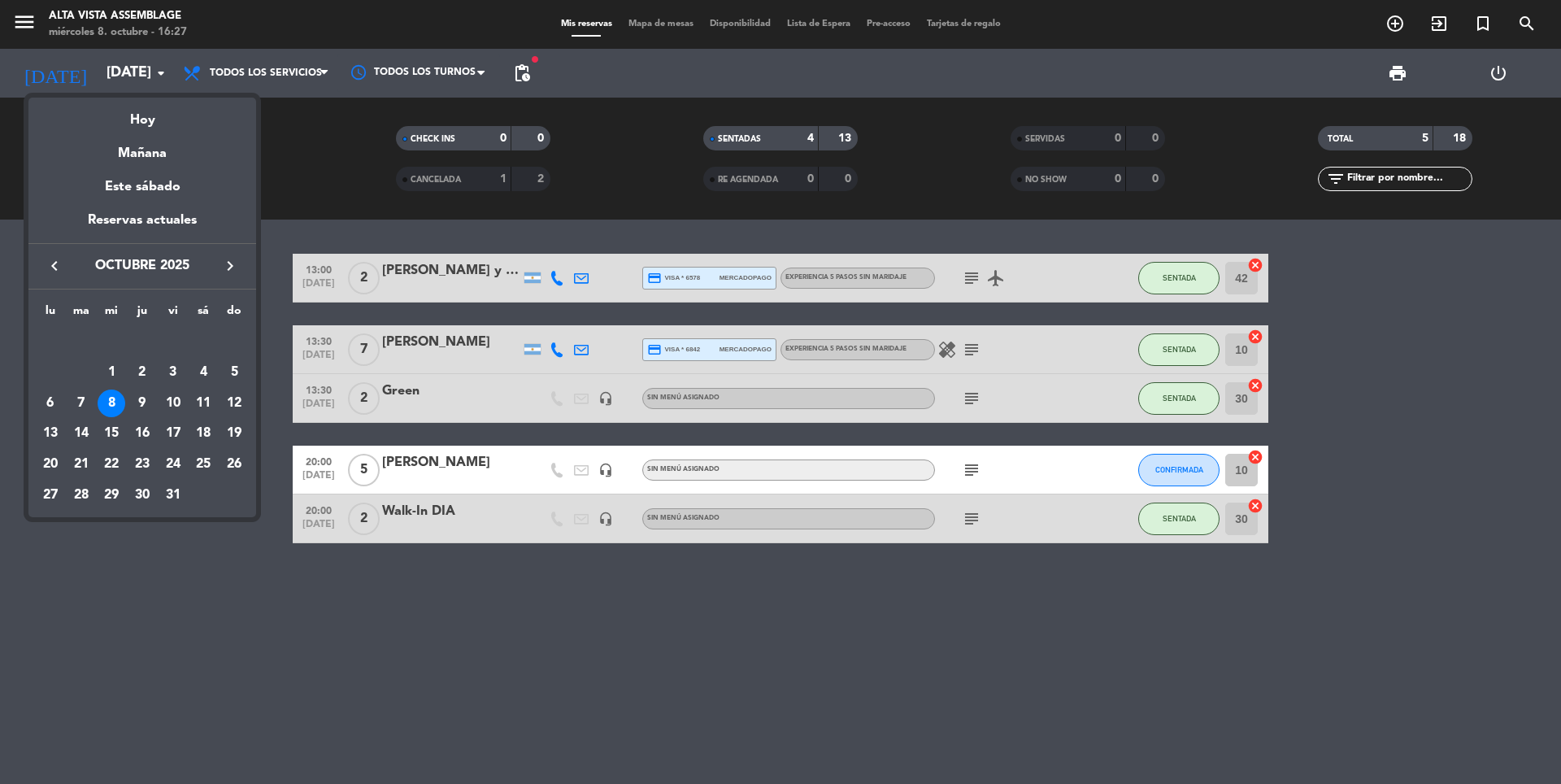
click at [976, 274] on div at bounding box center [780, 392] width 1561 height 784
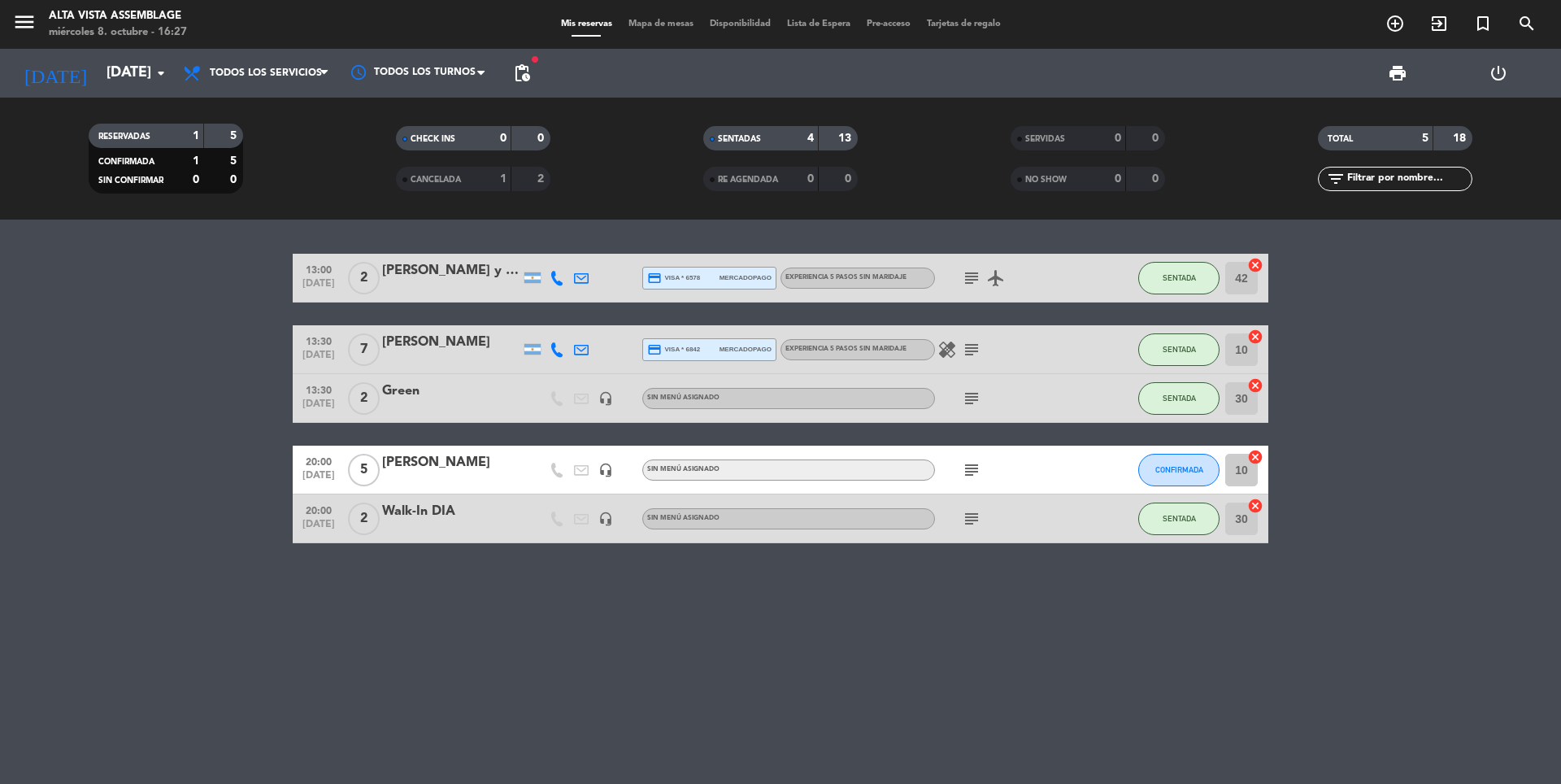
click at [968, 274] on icon "subject" at bounding box center [972, 278] width 20 height 20
